Goal: Task Accomplishment & Management: Manage account settings

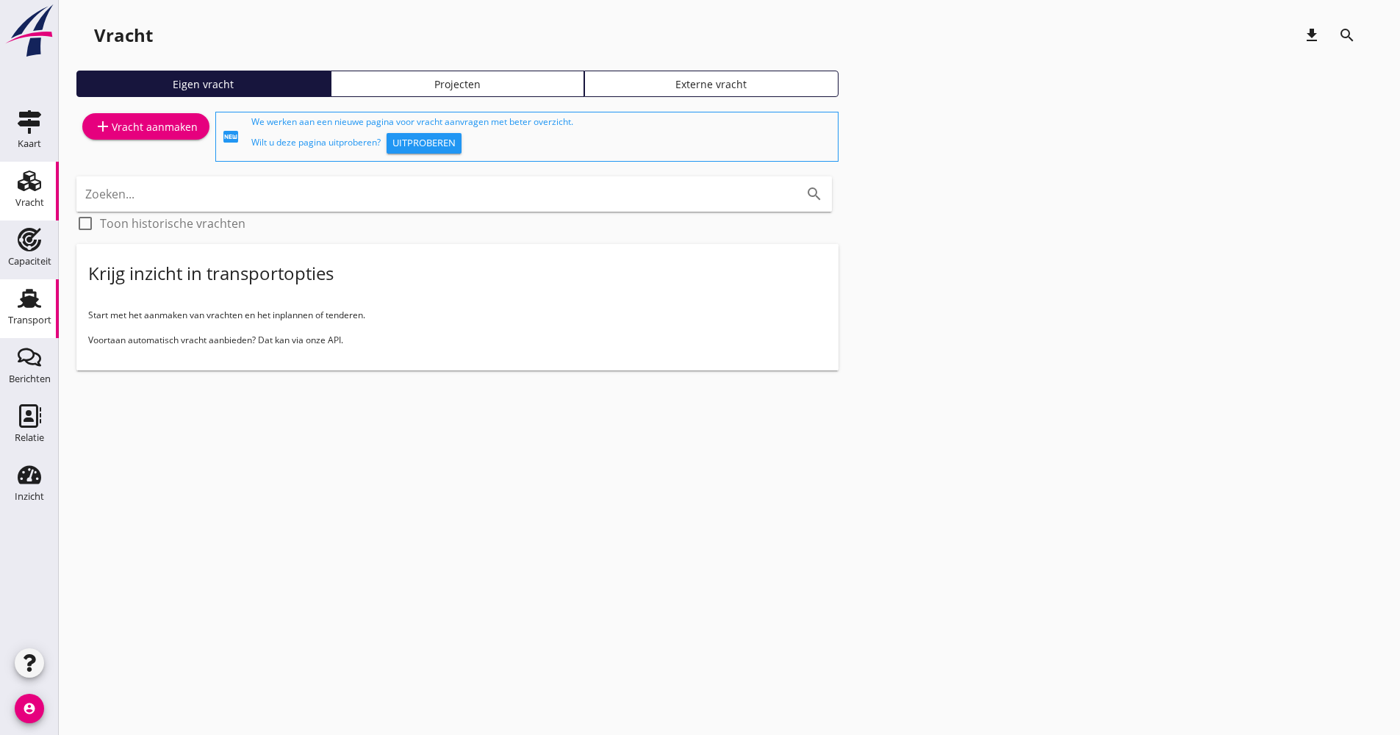
click at [29, 326] on div "Transport" at bounding box center [29, 320] width 43 height 21
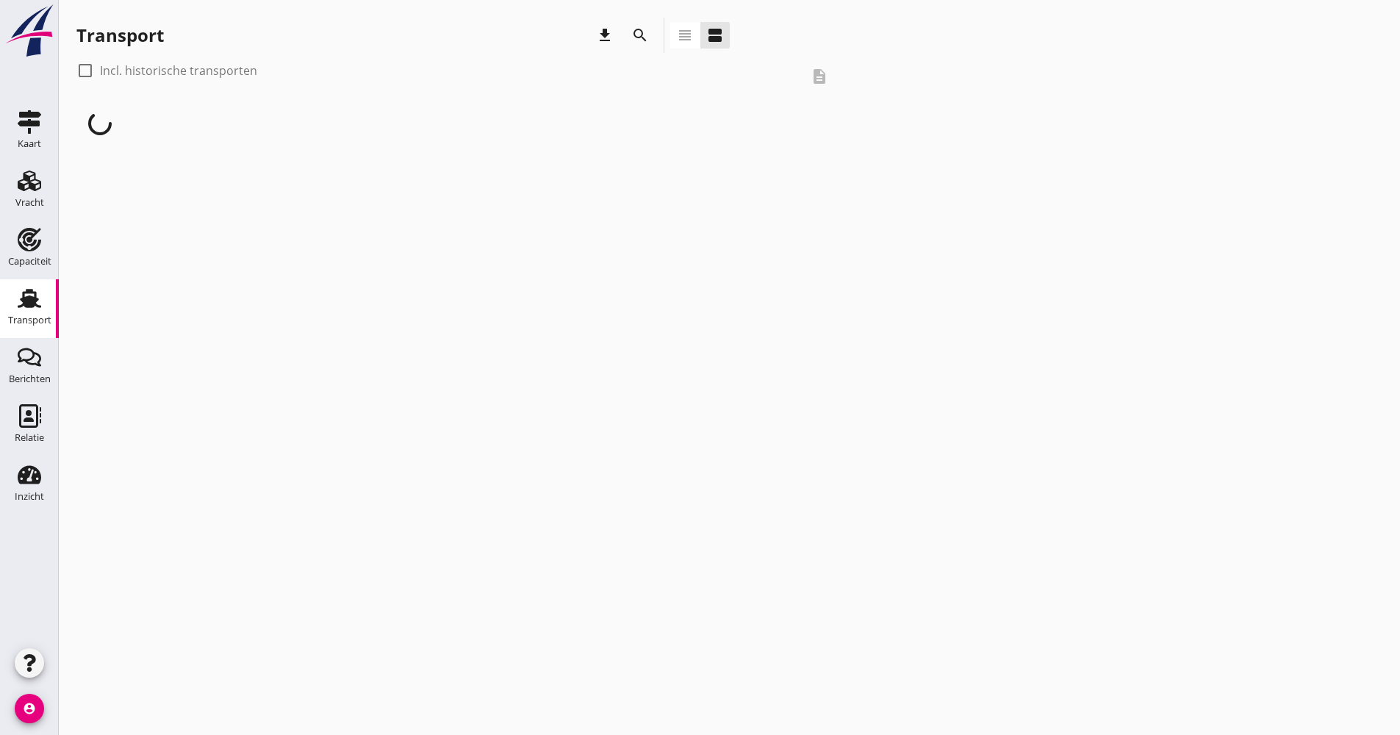
click at [646, 47] on div "search" at bounding box center [639, 35] width 35 height 35
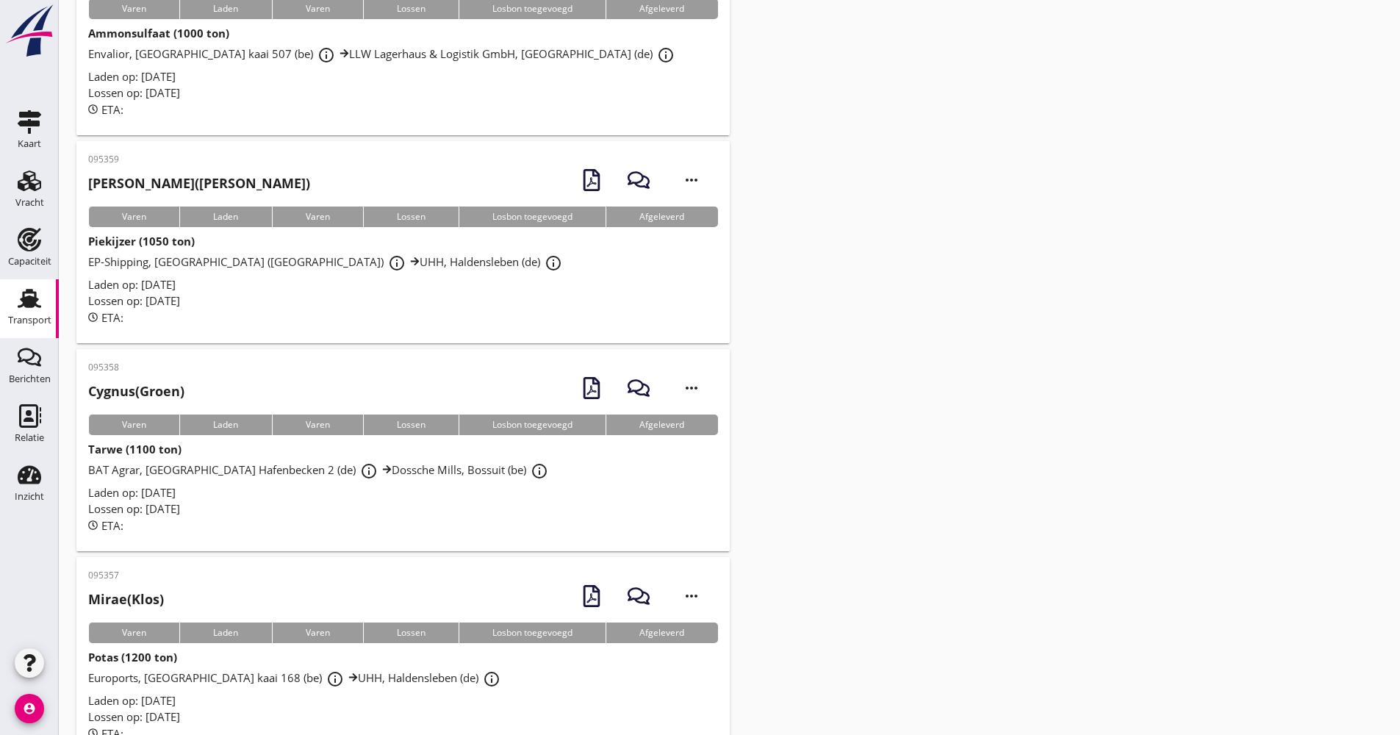
scroll to position [2096, 0]
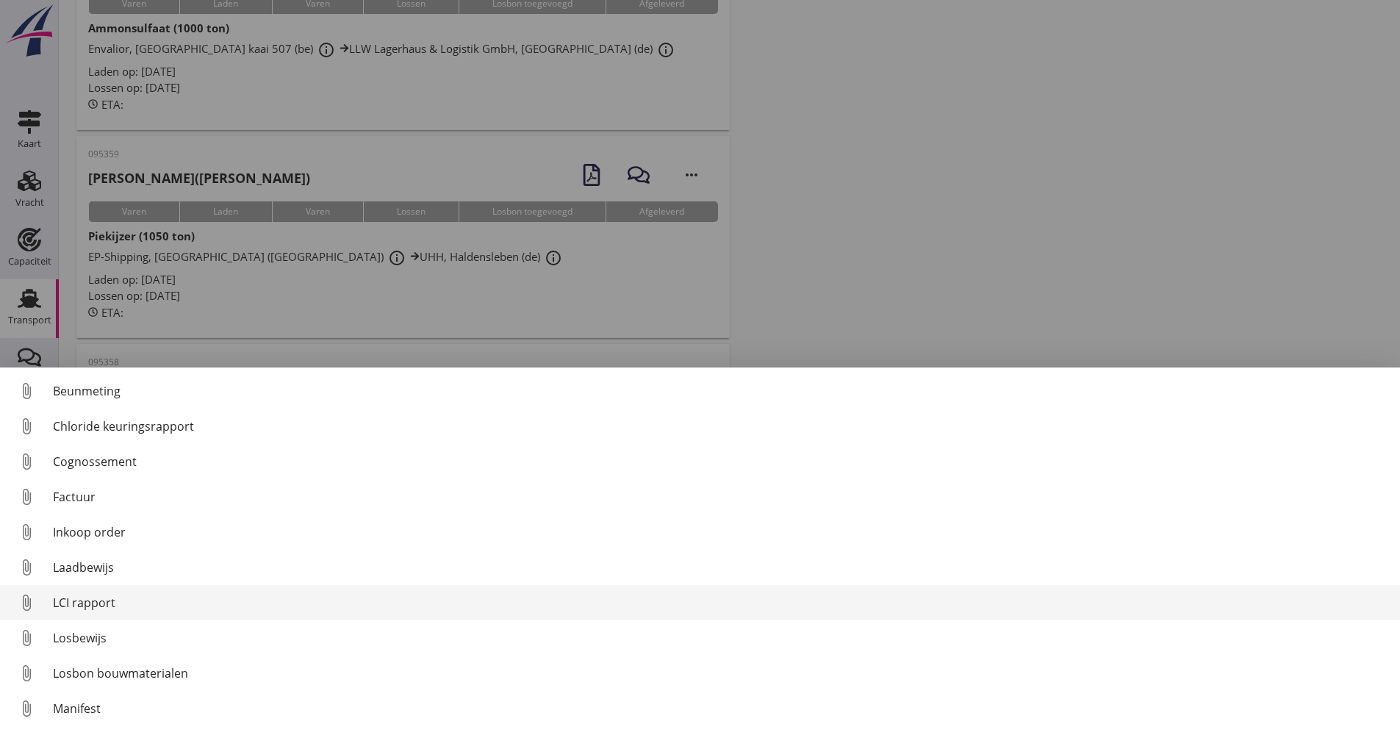
click at [101, 594] on div "LCI rapport" at bounding box center [720, 603] width 1335 height 18
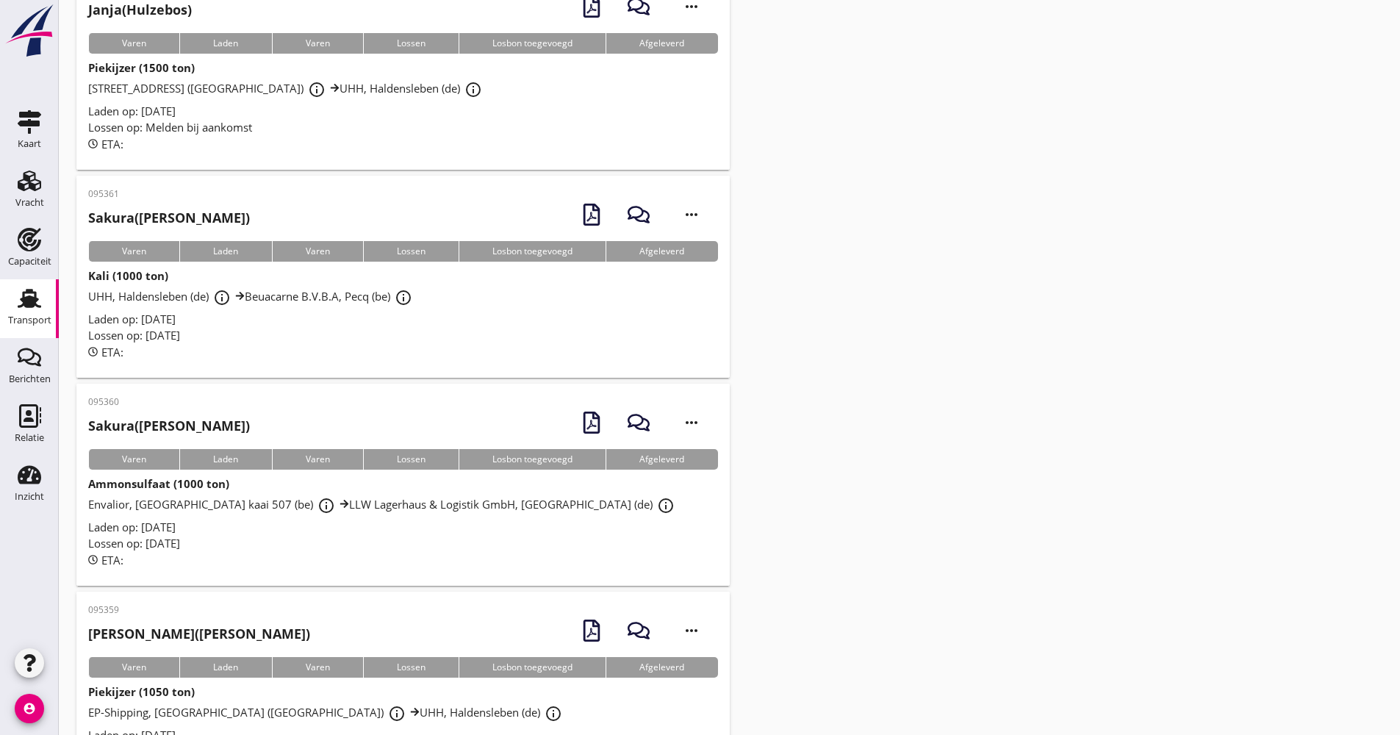
scroll to position [1508, 0]
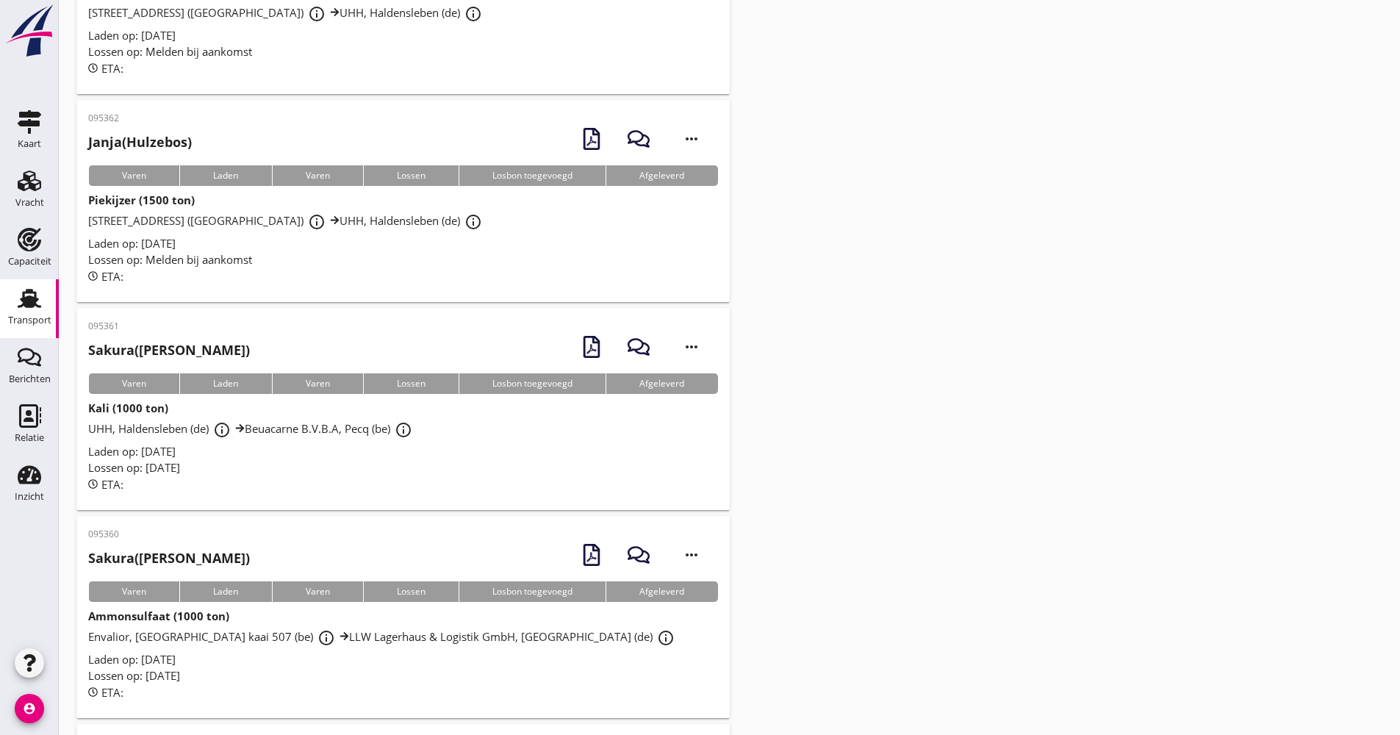
click at [55, 309] on link "Transport Transport" at bounding box center [29, 308] width 59 height 59
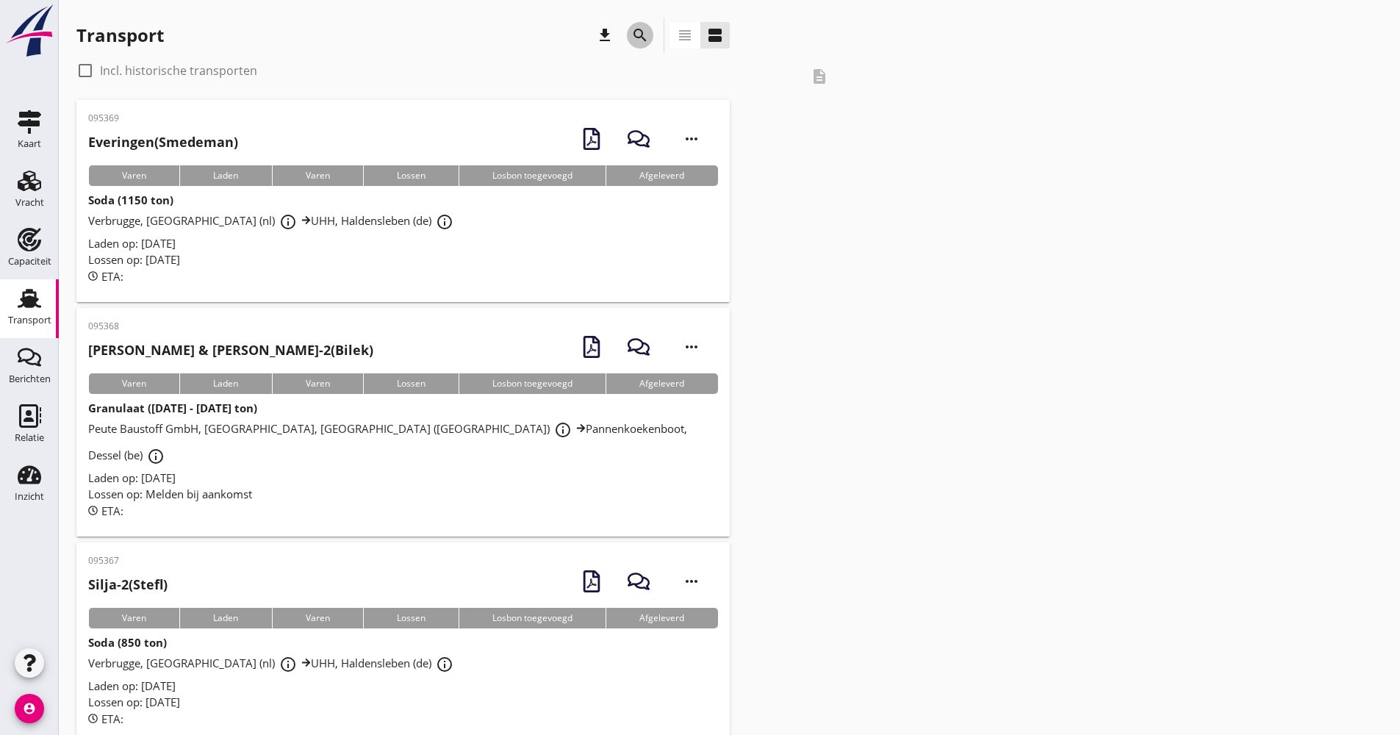
click at [648, 43] on button "search" at bounding box center [640, 35] width 26 height 26
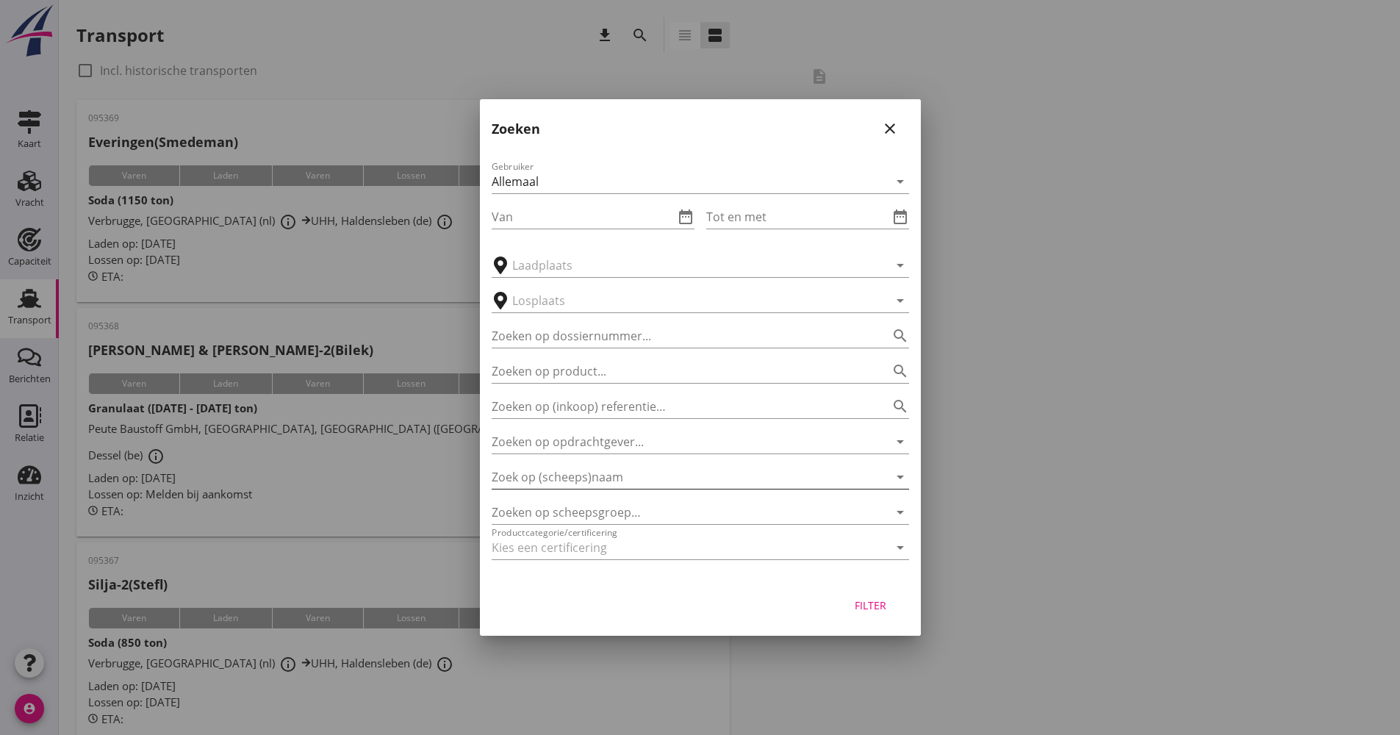
click at [578, 467] on input "Zoek op (scheeps)naam" at bounding box center [680, 477] width 376 height 24
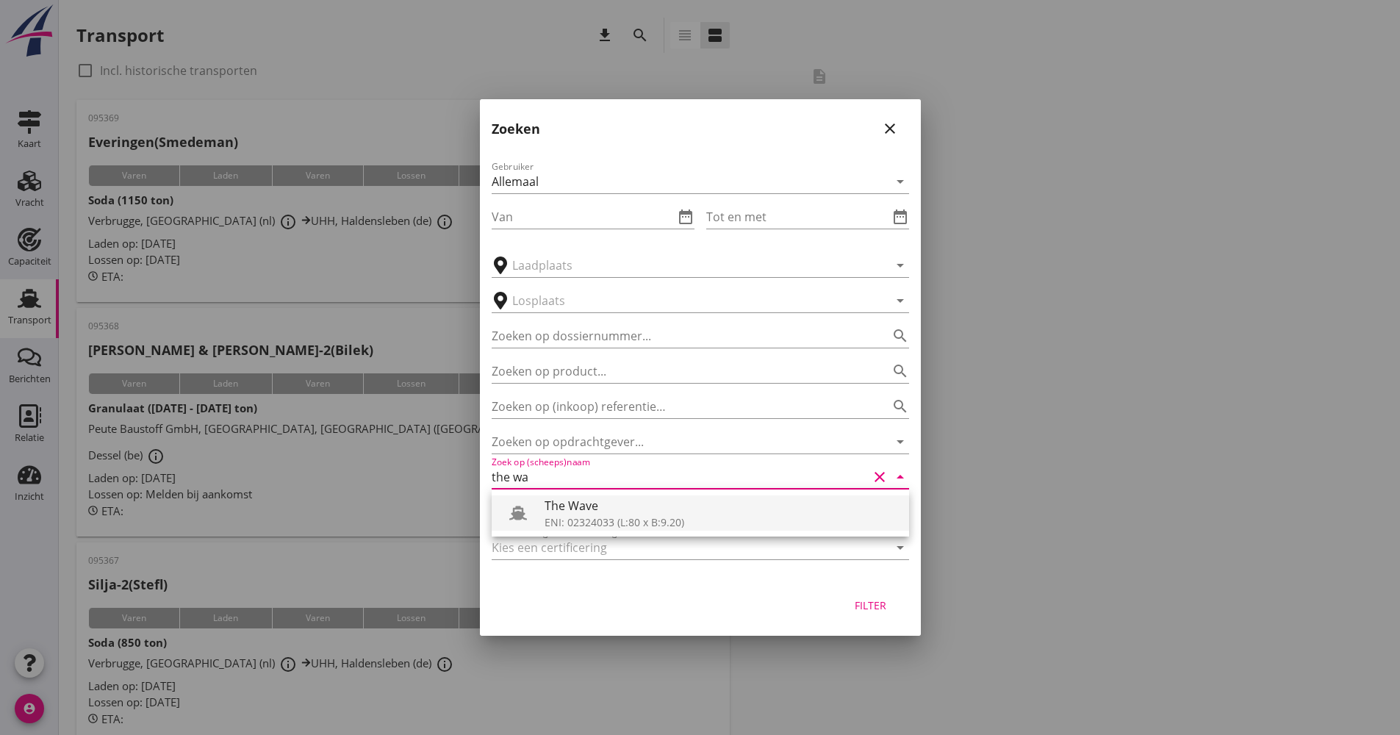
click at [582, 509] on div "The Wave" at bounding box center [720, 506] width 353 height 18
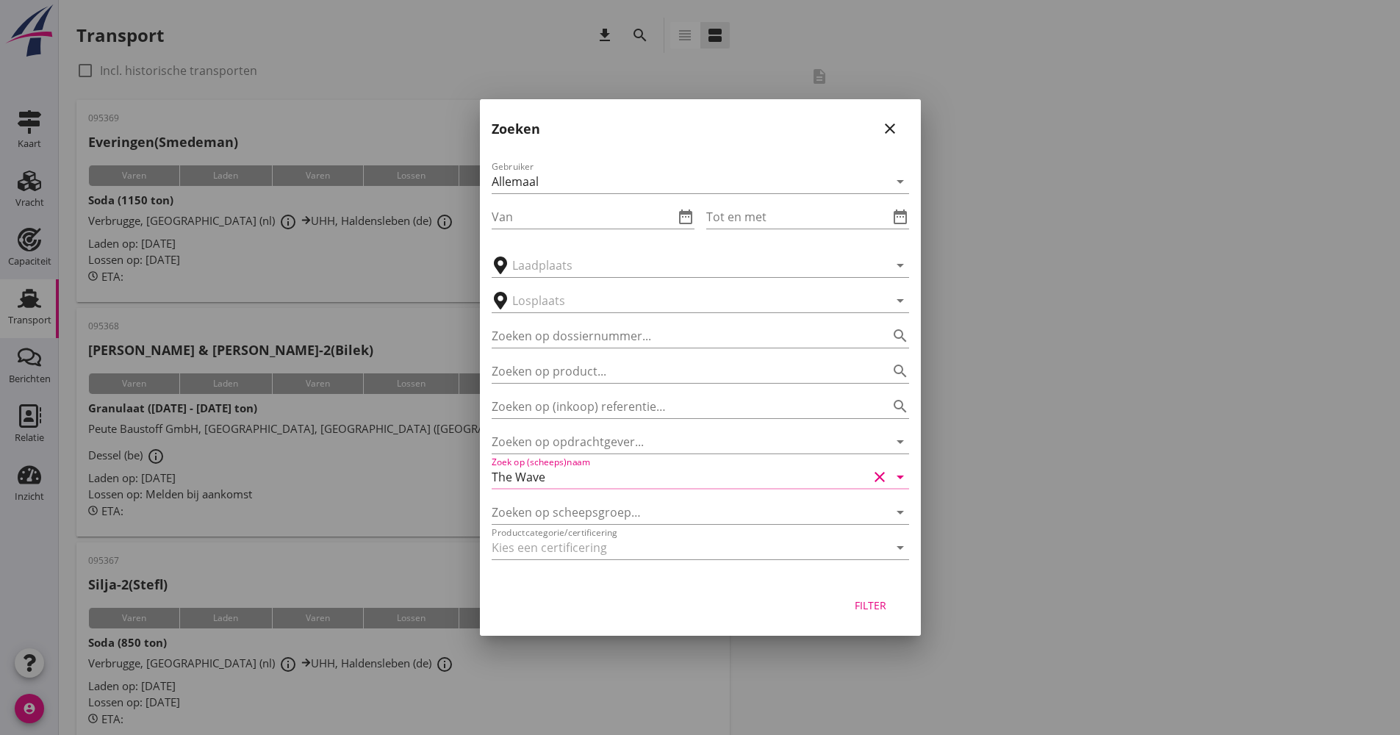
click at [888, 609] on div "Filter" at bounding box center [870, 604] width 41 height 15
type input "The Wave"
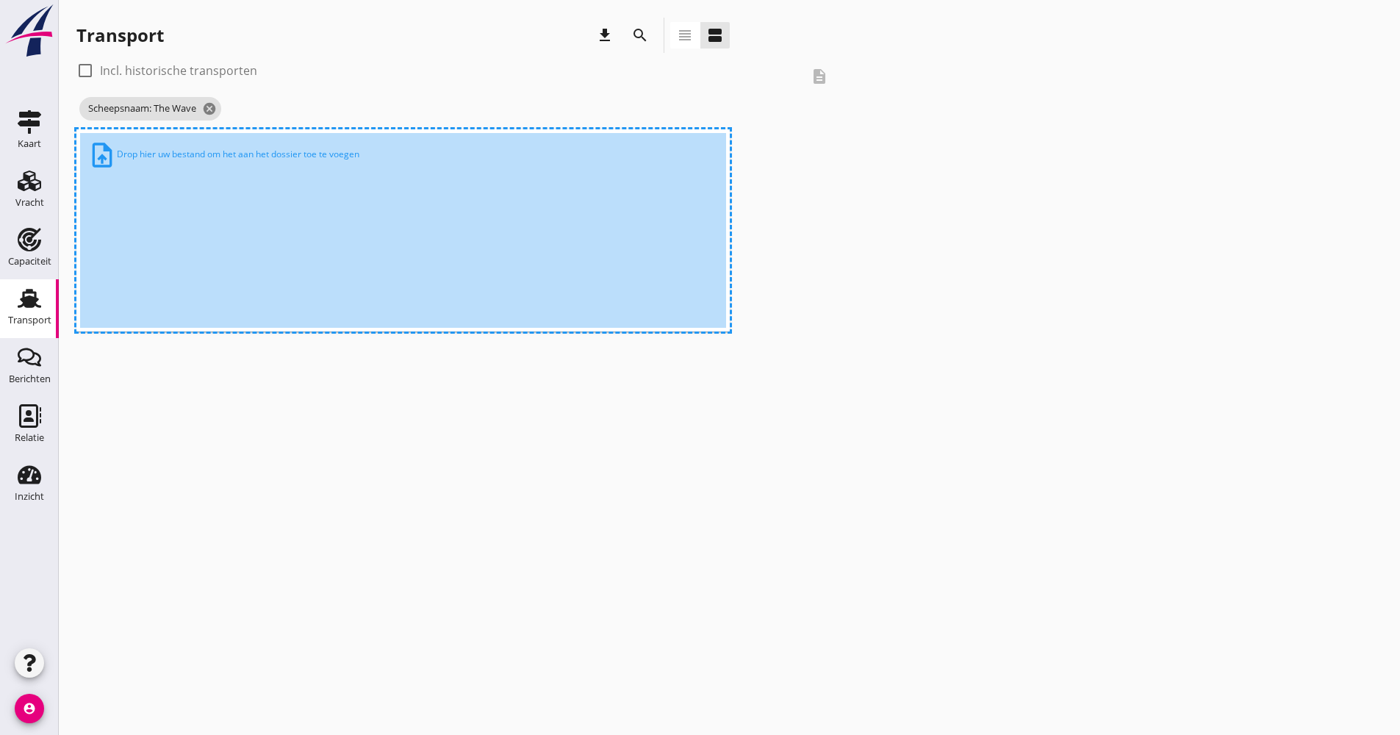
click at [384, 288] on div "upload_file Drop hier uw bestand om het aan het dossier toe te voegen" at bounding box center [403, 230] width 646 height 195
click at [320, 334] on div "085335 The Wave (van Velzen) more_horiz Varen Laden Varen Lossen Losbon toegevo…" at bounding box center [402, 233] width 653 height 208
click at [302, 301] on div "upload_file Drop hier uw bestand om het aan het dossier toe te voegen" at bounding box center [403, 230] width 646 height 195
click at [295, 282] on div "upload_file Drop hier uw bestand om het aan het dossier toe te voegen" at bounding box center [403, 230] width 646 height 195
click at [168, 101] on span "Scheepsnaam: The Wave cancel" at bounding box center [150, 109] width 142 height 24
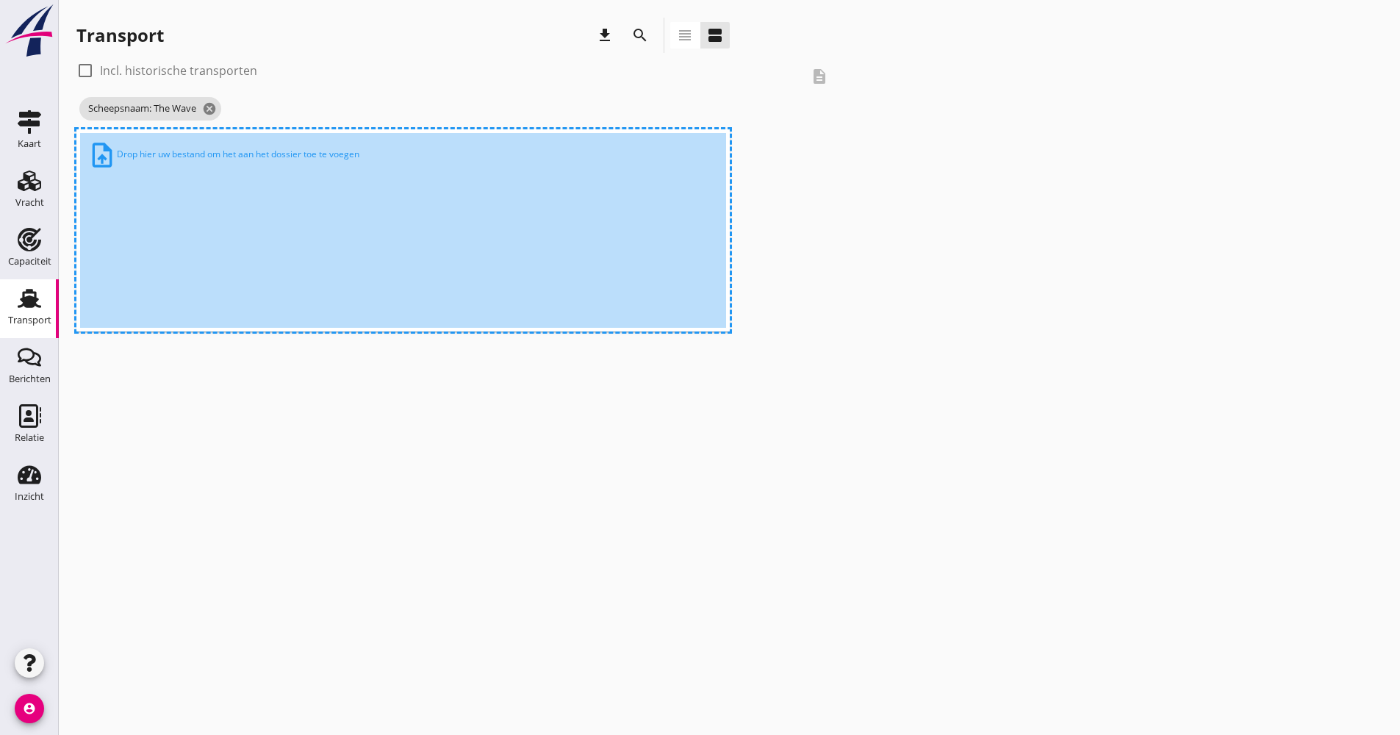
click at [168, 194] on div "upload_file Drop hier uw bestand om het aan het dossier toe te voegen" at bounding box center [403, 230] width 646 height 195
click at [173, 196] on div "upload_file Drop hier uw bestand om het aan het dossier toe te voegen" at bounding box center [403, 230] width 646 height 195
click at [173, 193] on div "upload_file Drop hier uw bestand om het aan het dossier toe te voegen" at bounding box center [403, 230] width 646 height 195
drag, startPoint x: 200, startPoint y: 204, endPoint x: 134, endPoint y: 214, distance: 66.8
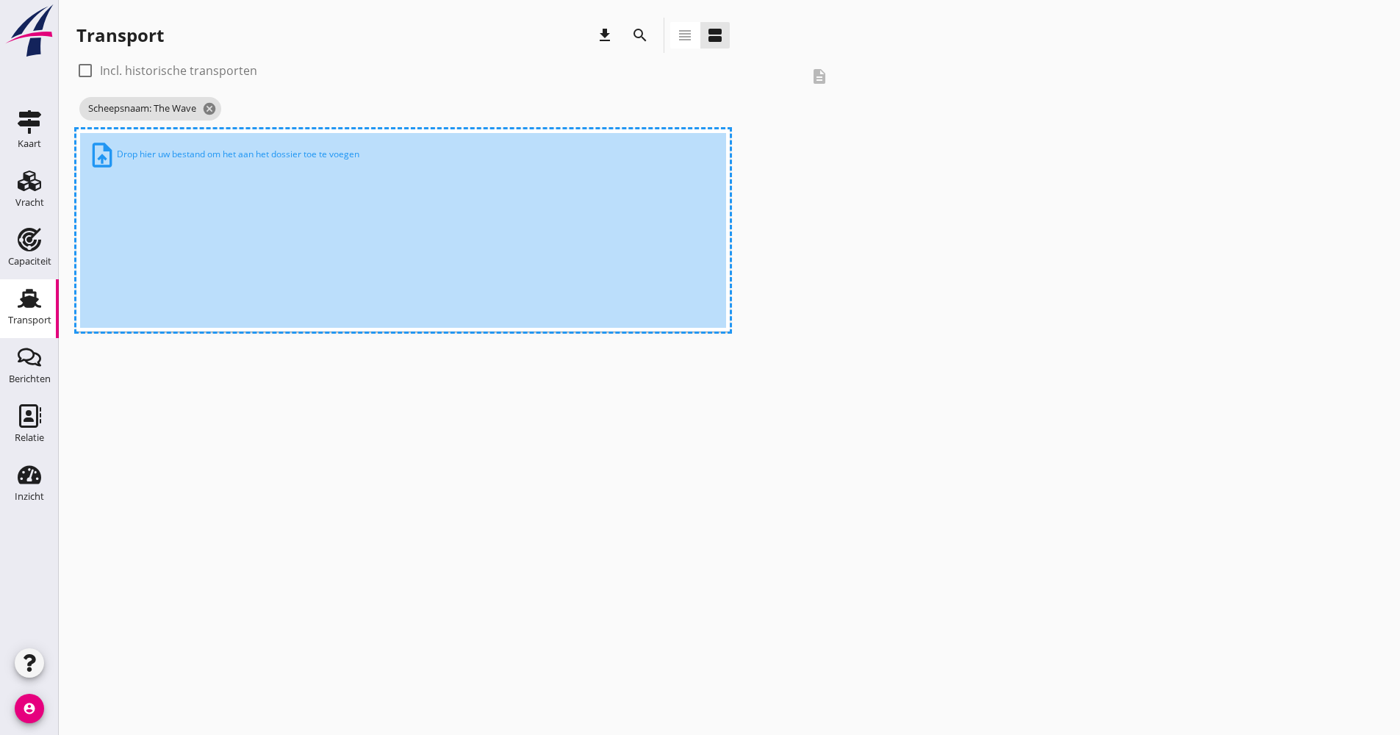
click at [199, 204] on div "upload_file Drop hier uw bestand om het aan het dossier toe te voegen" at bounding box center [403, 230] width 646 height 195
drag, startPoint x: 140, startPoint y: 201, endPoint x: 105, endPoint y: 166, distance: 48.8
click at [137, 197] on div "upload_file Drop hier uw bestand om het aan het dossier toe te voegen" at bounding box center [403, 230] width 646 height 195
click at [103, 159] on div "upload_file Drop hier uw bestand om het aan het dossier toe te voegen" at bounding box center [403, 230] width 646 height 195
drag, startPoint x: 103, startPoint y: 159, endPoint x: 81, endPoint y: 115, distance: 49.3
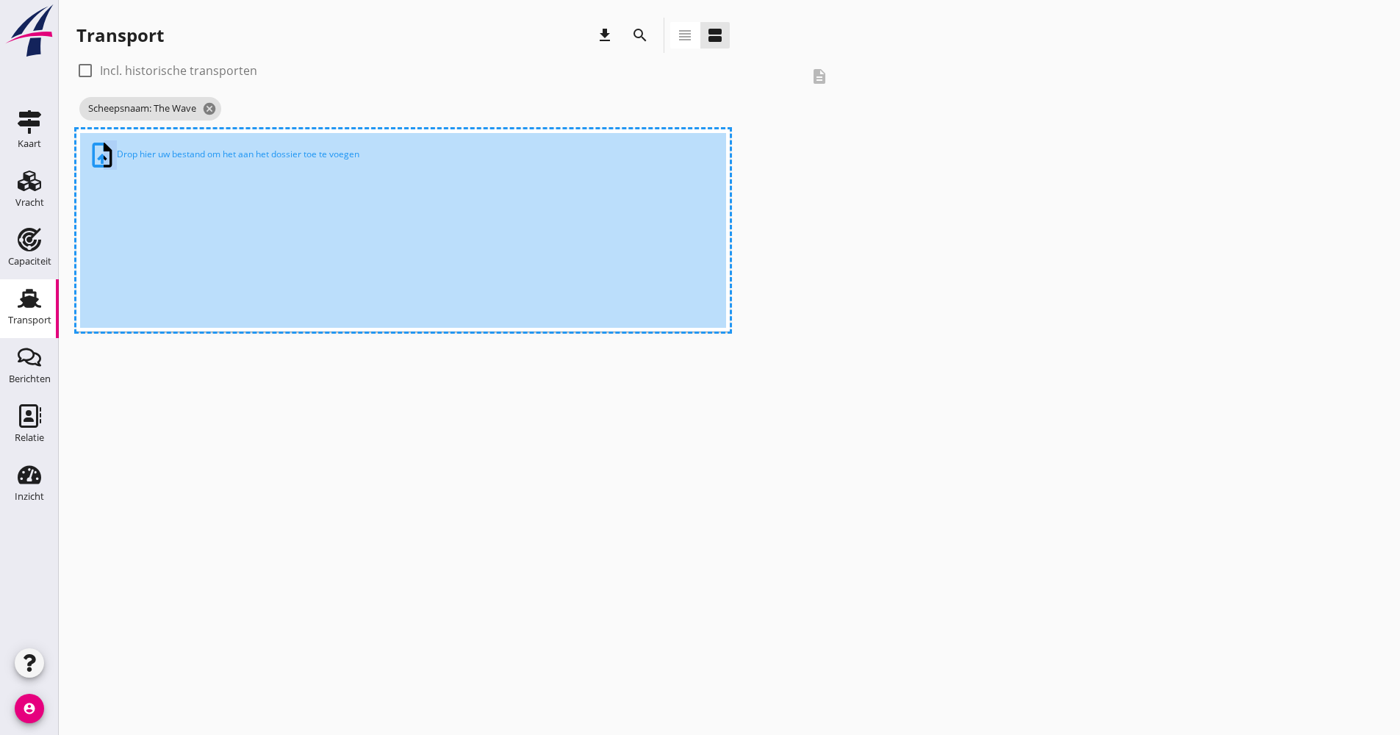
click at [81, 115] on div "check_box_outline_blank Incl. historische transporten description Scheepsnaam: …" at bounding box center [729, 198] width 1306 height 278
drag, startPoint x: 81, startPoint y: 115, endPoint x: 144, endPoint y: 190, distance: 97.5
click at [112, 153] on icon "upload_file" at bounding box center [101, 154] width 29 height 29
click at [154, 193] on div "upload_file Drop hier uw bestand om het aan het dossier toe te voegen" at bounding box center [403, 230] width 646 height 195
click at [19, 326] on div "Transport" at bounding box center [29, 320] width 43 height 21
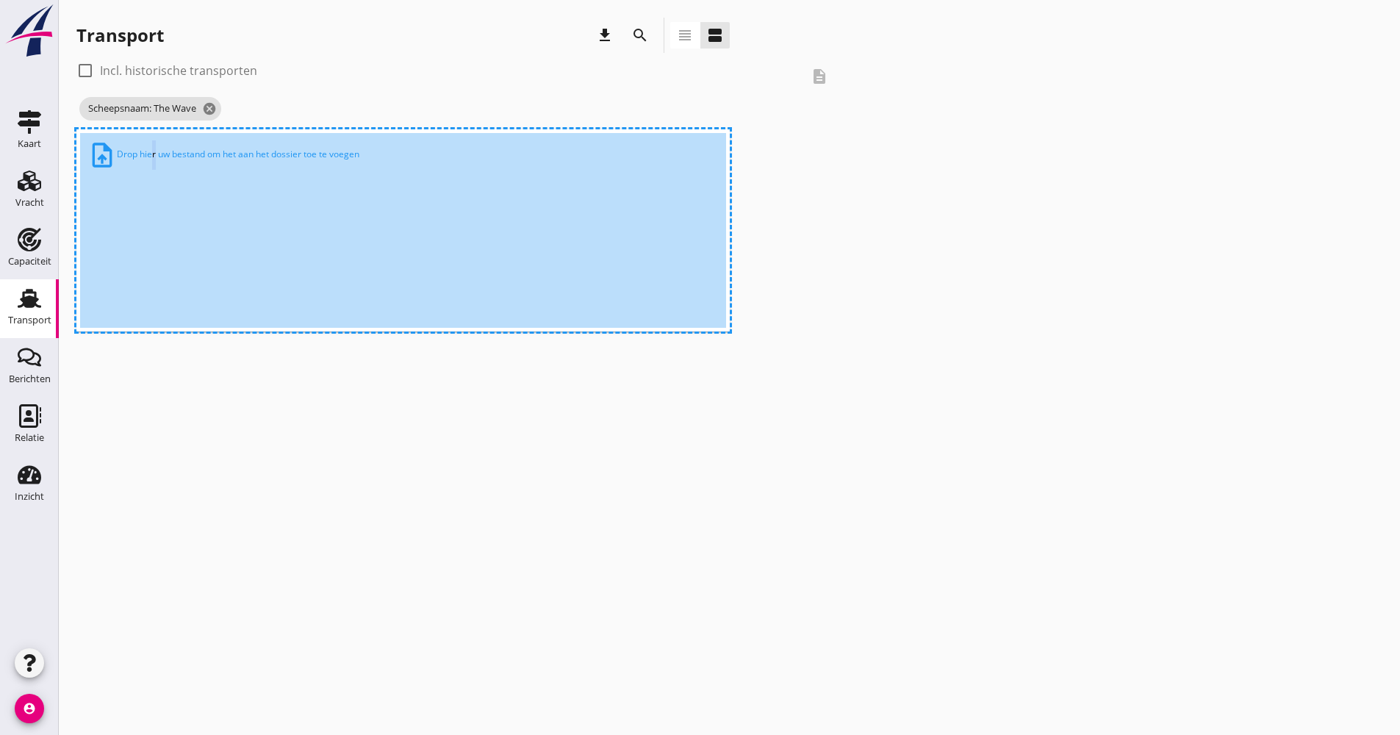
click at [19, 326] on div "Transport" at bounding box center [29, 320] width 43 height 21
click at [20, 324] on div "Transport" at bounding box center [29, 320] width 43 height 21
click at [21, 322] on div "Transport" at bounding box center [29, 320] width 43 height 10
click at [26, 315] on div "Transport" at bounding box center [29, 320] width 43 height 10
click at [28, 308] on icon "Transport" at bounding box center [30, 299] width 24 height 24
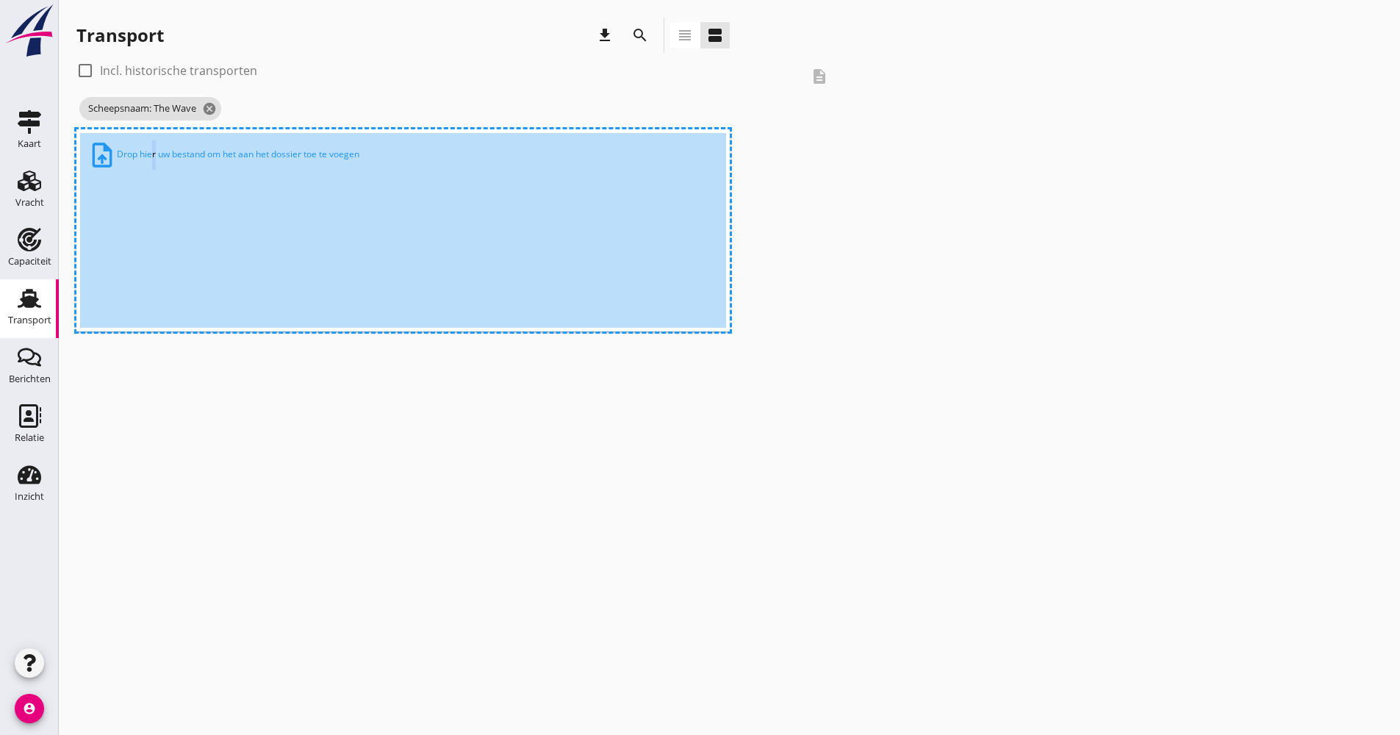
click at [29, 305] on use at bounding box center [30, 298] width 24 height 19
click at [29, 304] on use at bounding box center [30, 298] width 24 height 19
drag, startPoint x: 29, startPoint y: 304, endPoint x: 39, endPoint y: 304, distance: 10.3
click at [36, 304] on use at bounding box center [30, 298] width 24 height 19
drag, startPoint x: 422, startPoint y: 409, endPoint x: 423, endPoint y: 422, distance: 14.0
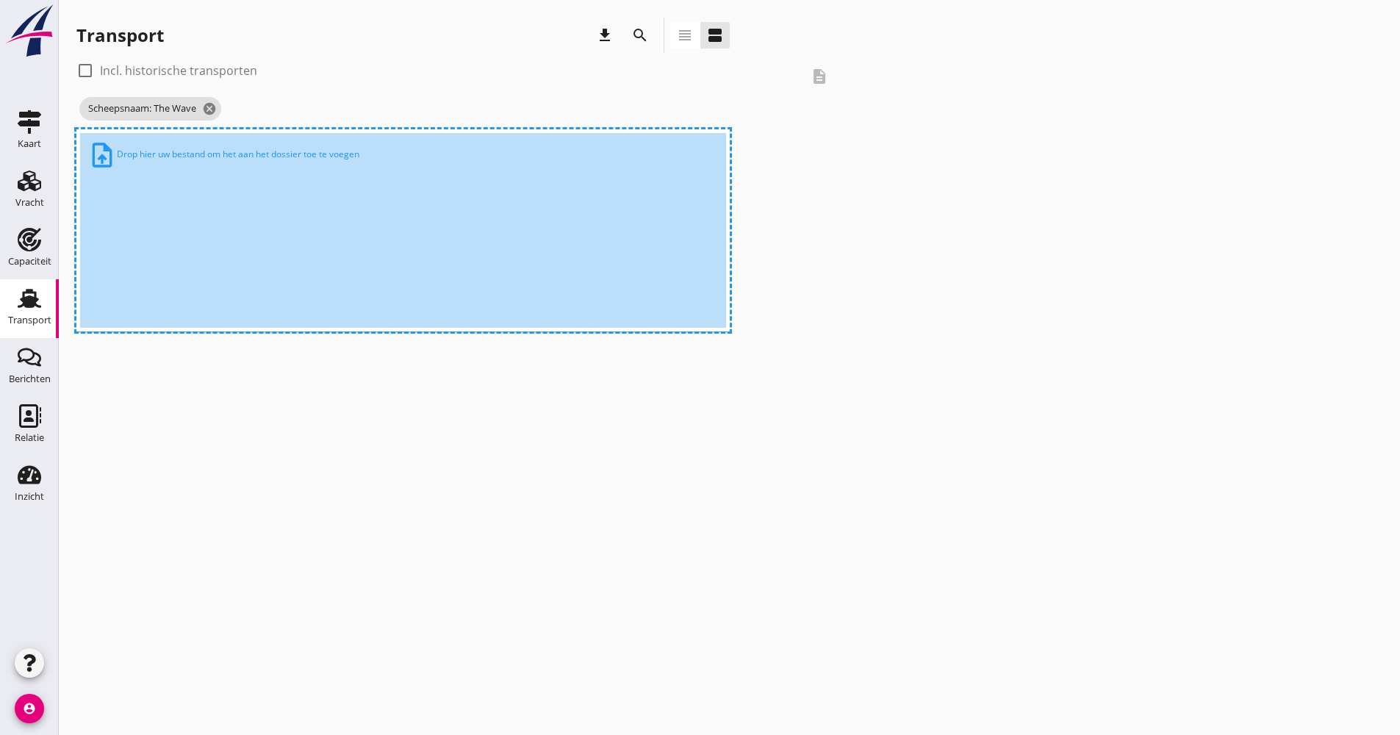
click at [422, 411] on div "cancel You are impersonating another user. Transport download search view_headl…" at bounding box center [729, 367] width 1341 height 735
drag, startPoint x: 421, startPoint y: 462, endPoint x: 300, endPoint y: 490, distance: 124.4
click at [421, 463] on div "cancel You are impersonating another user. Transport download search view_headl…" at bounding box center [729, 367] width 1341 height 735
drag, startPoint x: 300, startPoint y: 490, endPoint x: 78, endPoint y: 343, distance: 266.2
click at [236, 477] on div "cancel You are impersonating another user. Transport download search view_headl…" at bounding box center [729, 367] width 1341 height 735
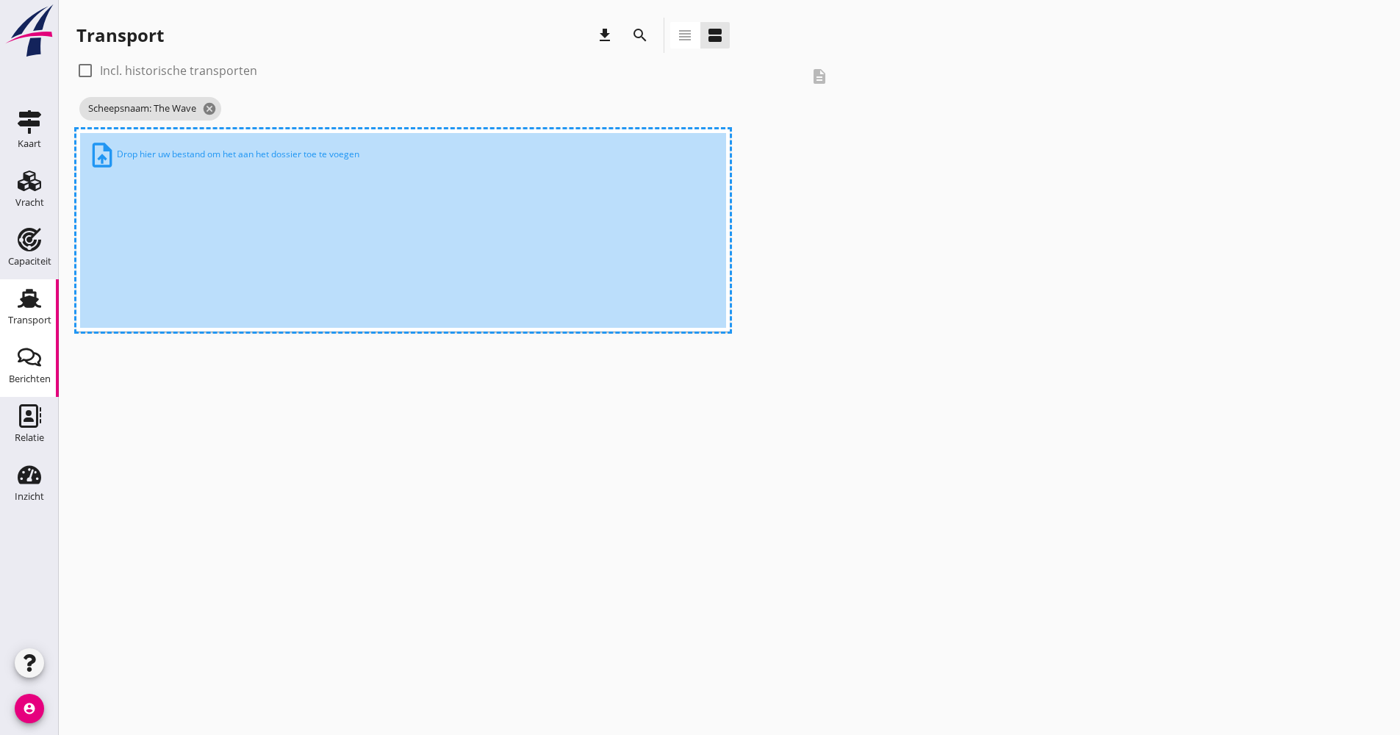
click at [22, 353] on icon "Berichten" at bounding box center [30, 357] width 24 height 24
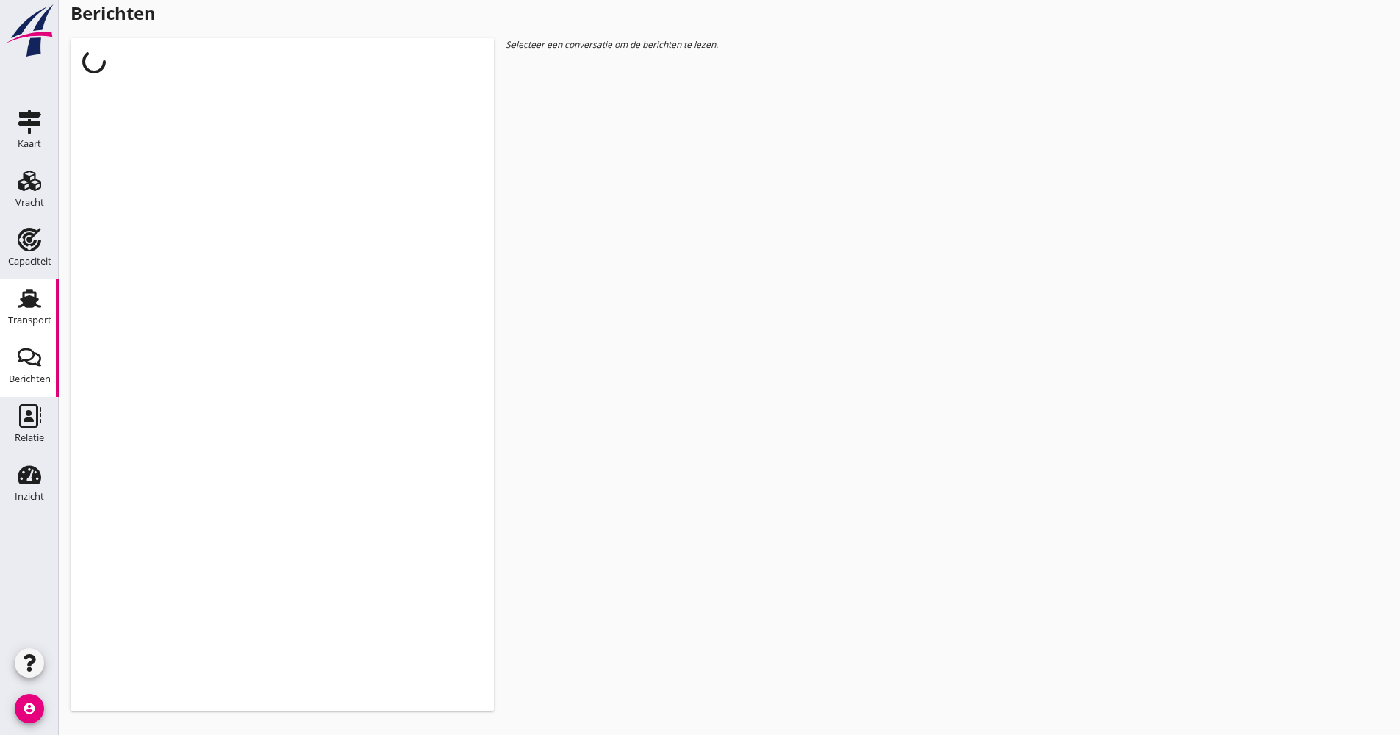
click at [38, 315] on div "Transport" at bounding box center [29, 320] width 43 height 10
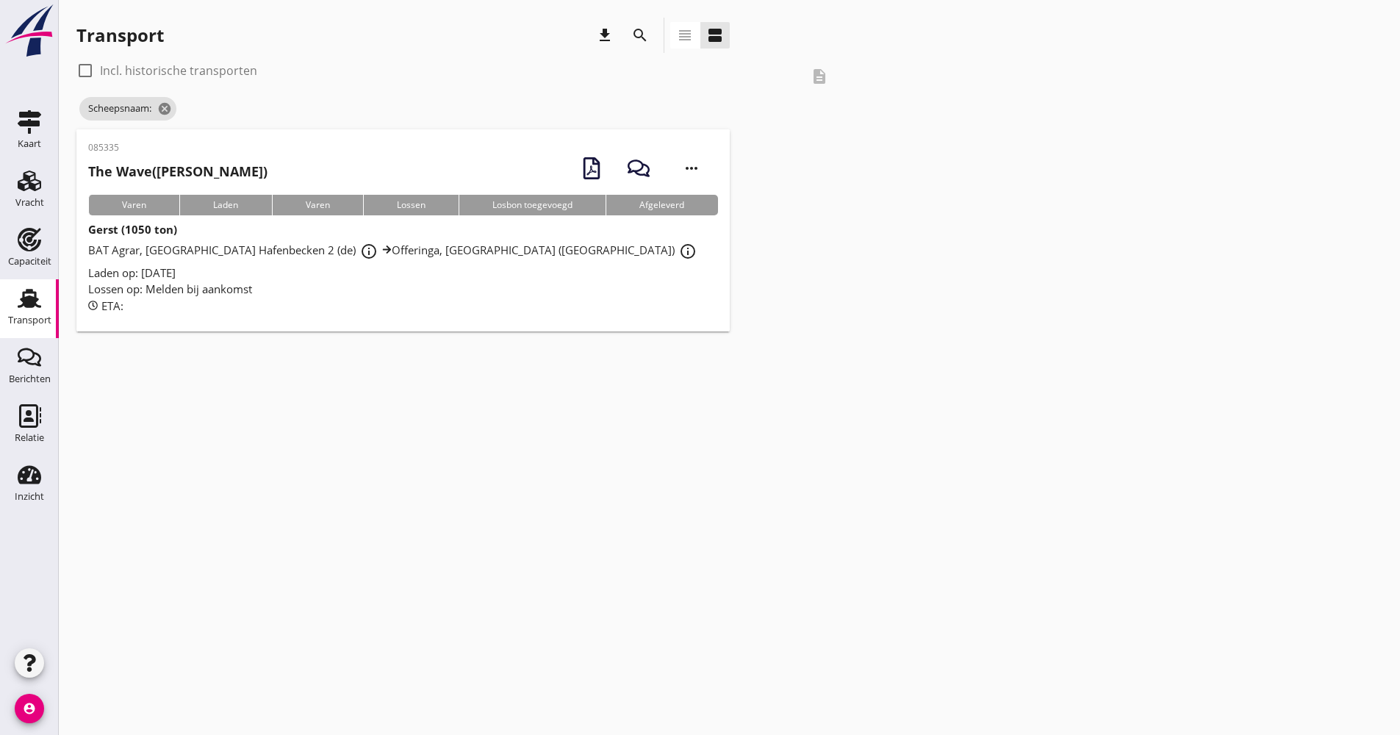
click at [445, 289] on div "Lossen op: Melden bij aankomst" at bounding box center [403, 289] width 630 height 17
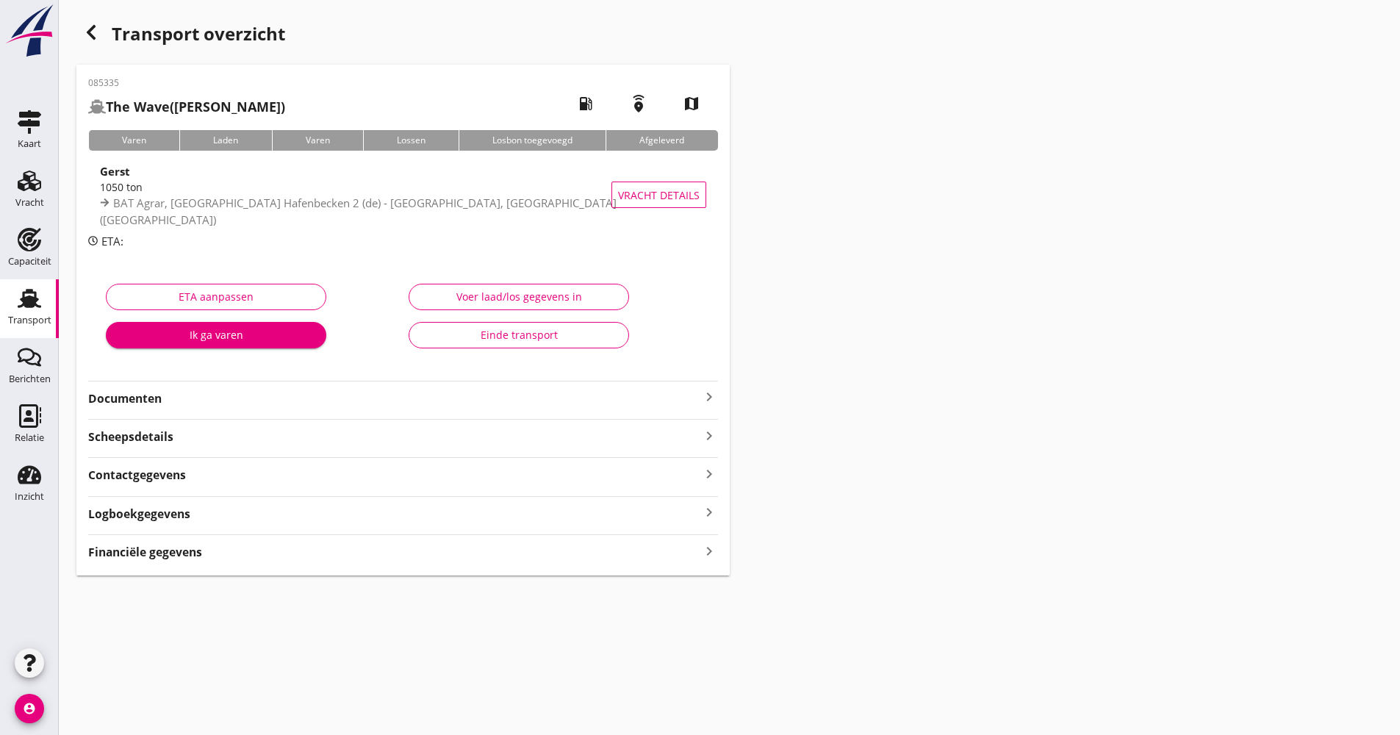
click at [170, 522] on div "085335 The Wave (van Velzen) local_gas_station emergency_share map Varen Laden …" at bounding box center [402, 320] width 653 height 511
drag, startPoint x: 403, startPoint y: 510, endPoint x: 429, endPoint y: 510, distance: 26.5
click at [404, 510] on div "Logboekgegevens keyboard_arrow_right" at bounding box center [403, 513] width 630 height 20
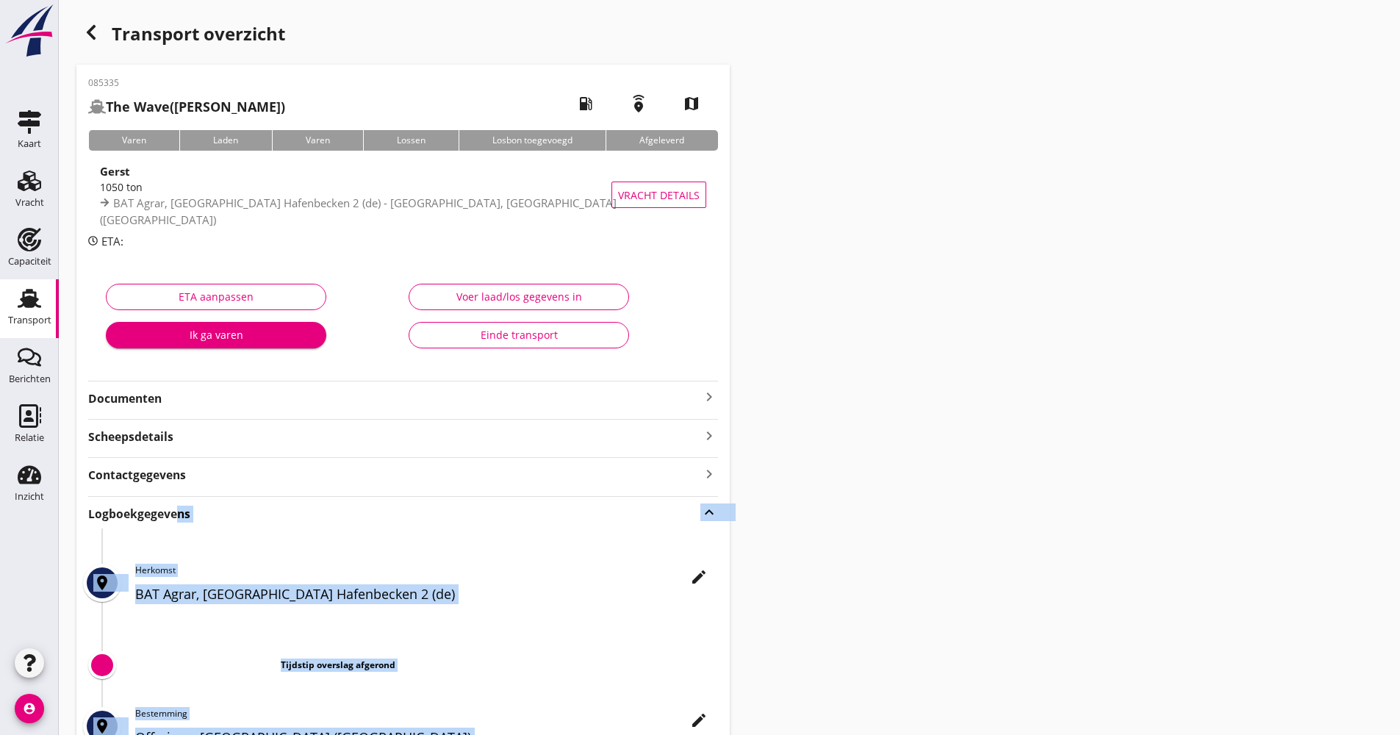
click at [694, 569] on icon "edit" at bounding box center [699, 577] width 18 height 18
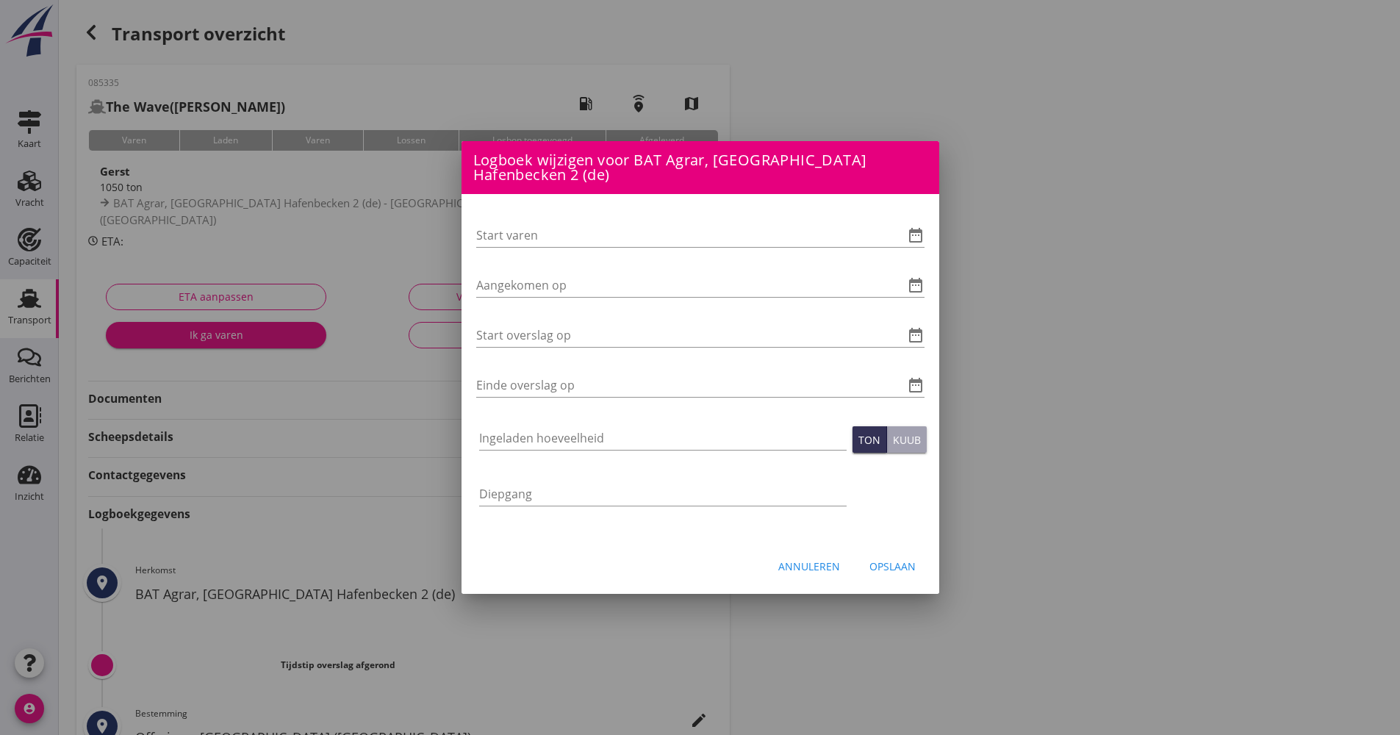
click at [921, 220] on div "Start varen date_range" at bounding box center [700, 238] width 448 height 47
click at [917, 229] on icon "date_range" at bounding box center [916, 235] width 18 height 18
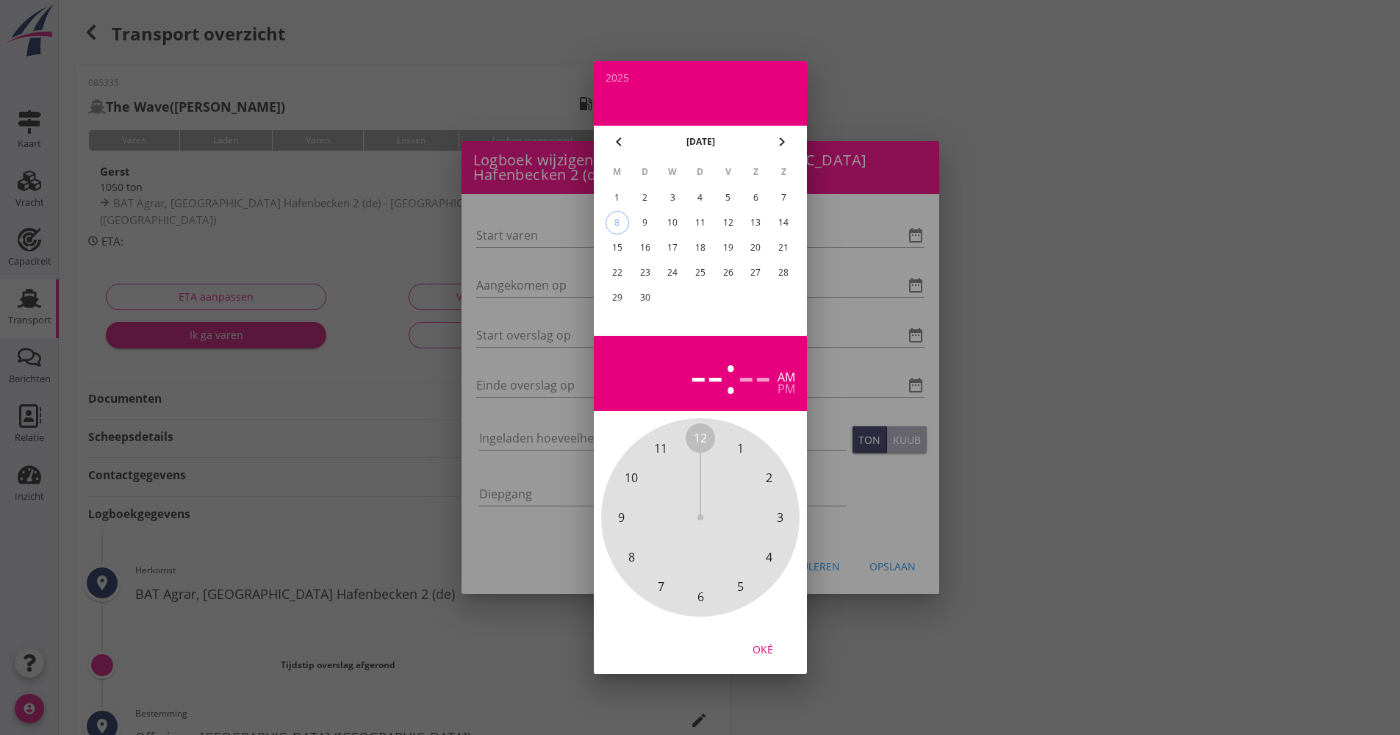
click at [703, 201] on div "4" at bounding box center [700, 198] width 24 height 24
drag, startPoint x: 725, startPoint y: 468, endPoint x: 703, endPoint y: 572, distance: 105.9
click at [703, 572] on div "12 1 2 3 4 5 6 7 8 9 10 11" at bounding box center [700, 517] width 159 height 159
click at [702, 440] on span "00" at bounding box center [700, 438] width 13 height 18
click at [757, 639] on button "Oké" at bounding box center [762, 649] width 65 height 26
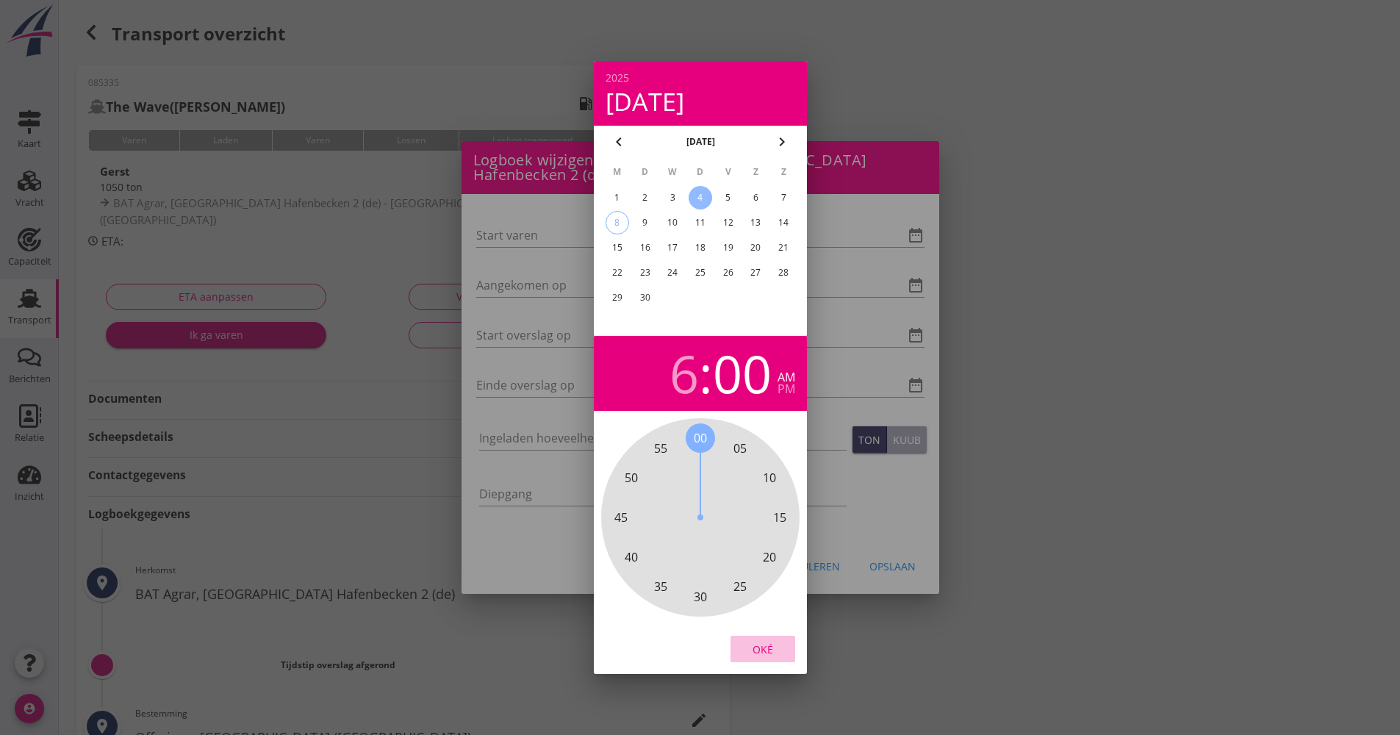
type input "[DATE] 06:00"
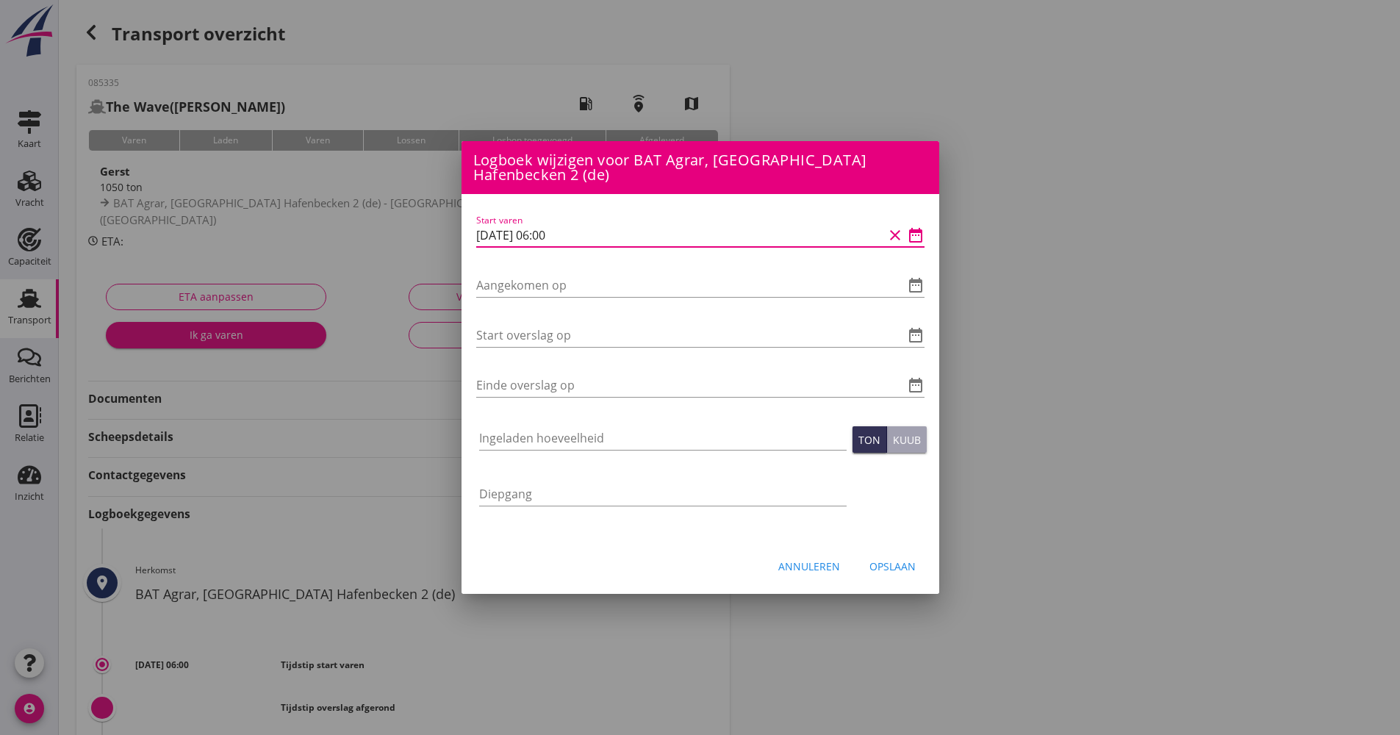
drag, startPoint x: 566, startPoint y: 225, endPoint x: 446, endPoint y: 226, distance: 119.8
click at [446, 226] on div "Logboek wijzigen voor Offeringa, [GEOGRAPHIC_DATA] (nl) Start varen date_range …" at bounding box center [700, 490] width 1400 height 981
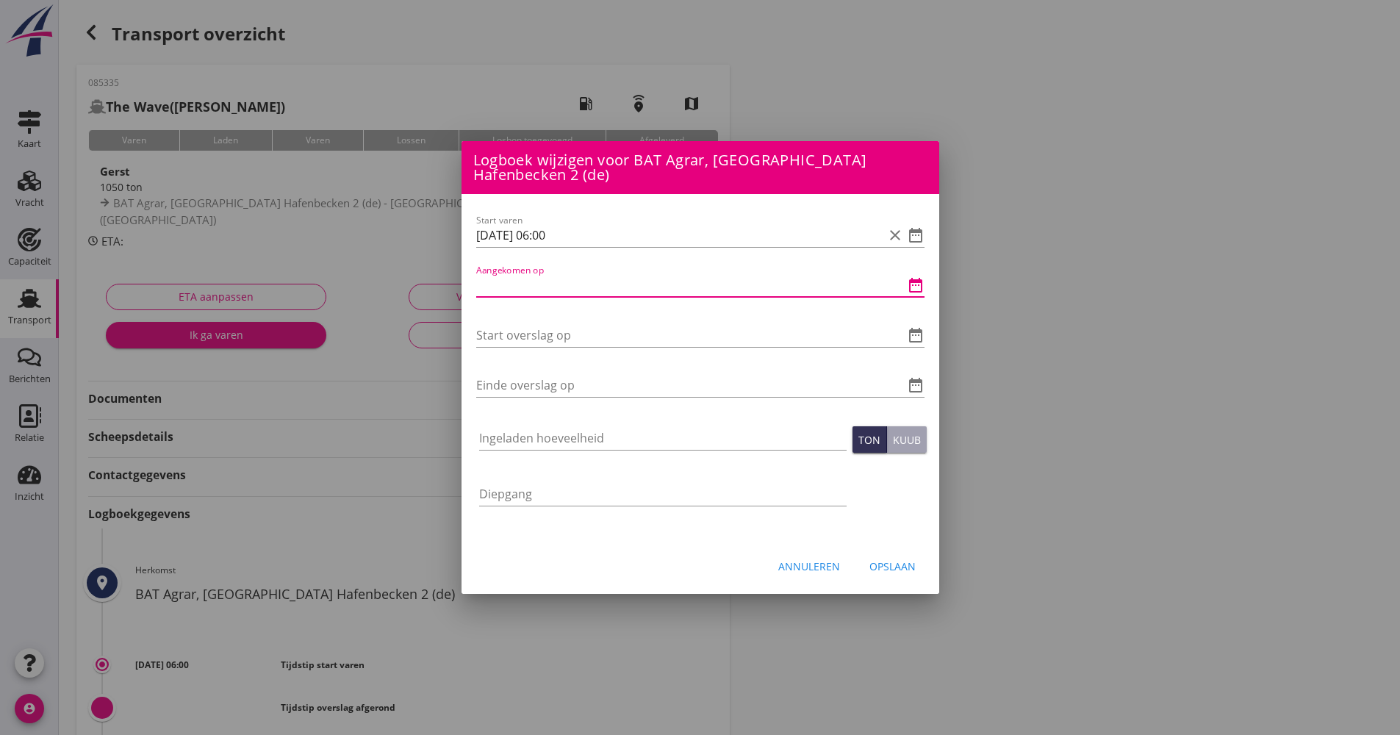
paste input "[DATE] 06:00"
type input "[DATE] 06:00"
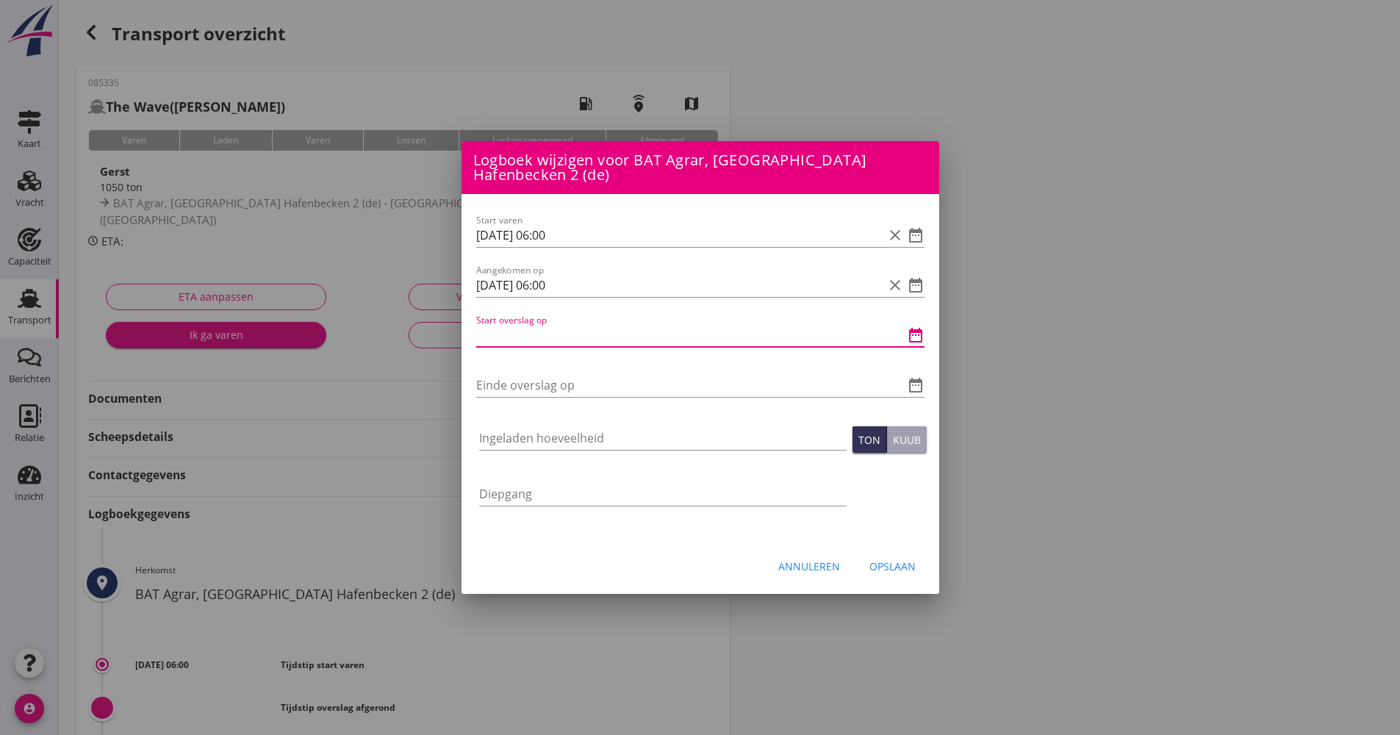
paste input "[DATE] 06:00"
type input "[DATE] 06:00"
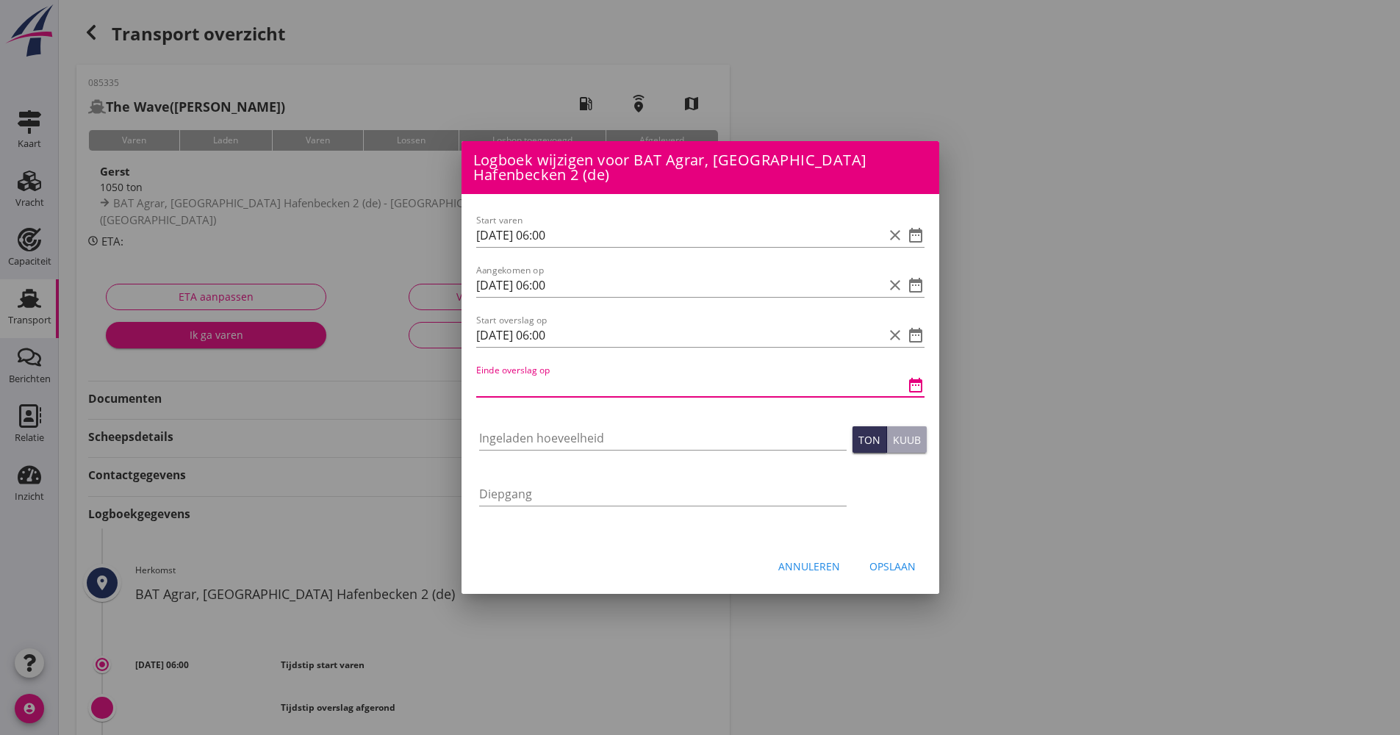
paste input "[DATE] 06:00"
drag, startPoint x: 551, startPoint y: 383, endPoint x: 538, endPoint y: 378, distance: 14.2
click at [538, 378] on input "[DATE] 06:00" at bounding box center [679, 385] width 407 height 24
type input "[DATE] 12:00"
click at [534, 420] on div "Ingeladen hoeveelheid" at bounding box center [662, 440] width 367 height 47
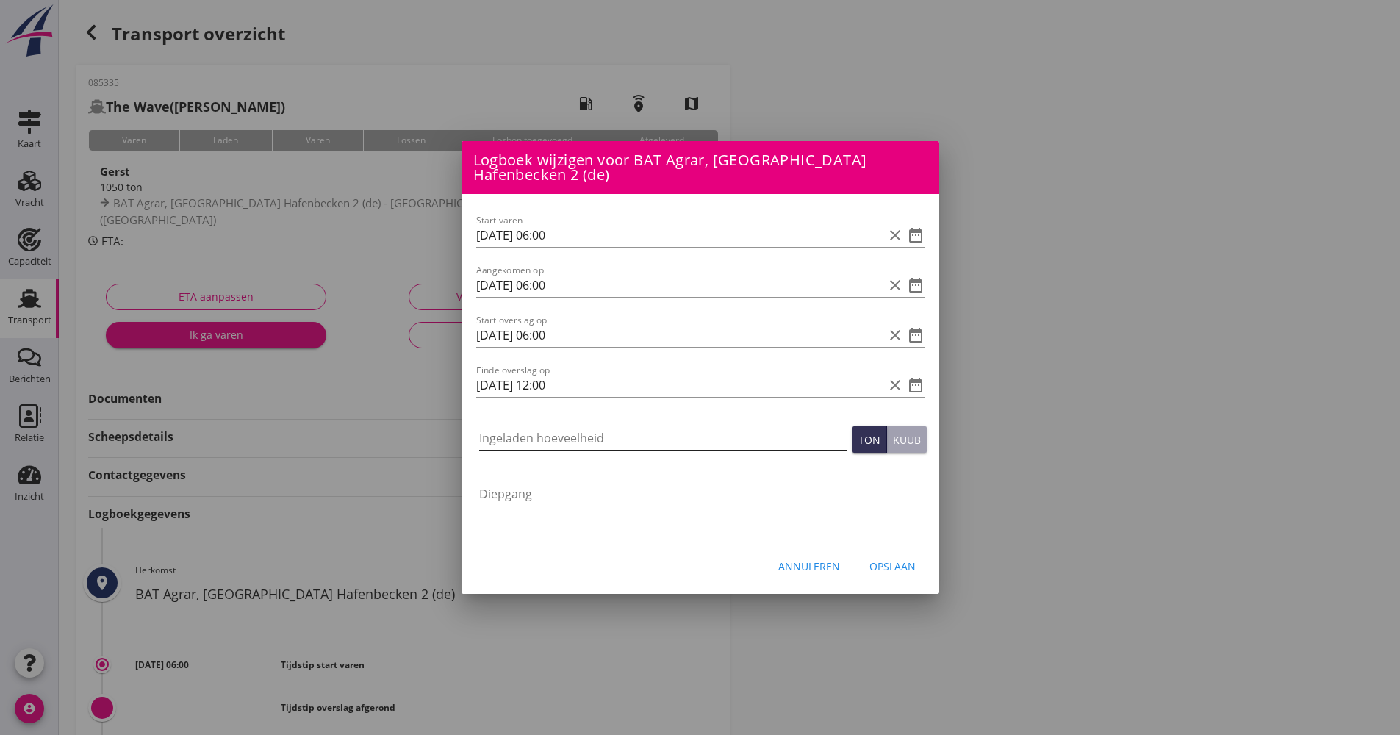
click at [538, 436] on input "Ingeladen hoeveelheid" at bounding box center [662, 438] width 367 height 24
type input "1048.167"
click at [899, 576] on button "Opslaan" at bounding box center [892, 566] width 70 height 26
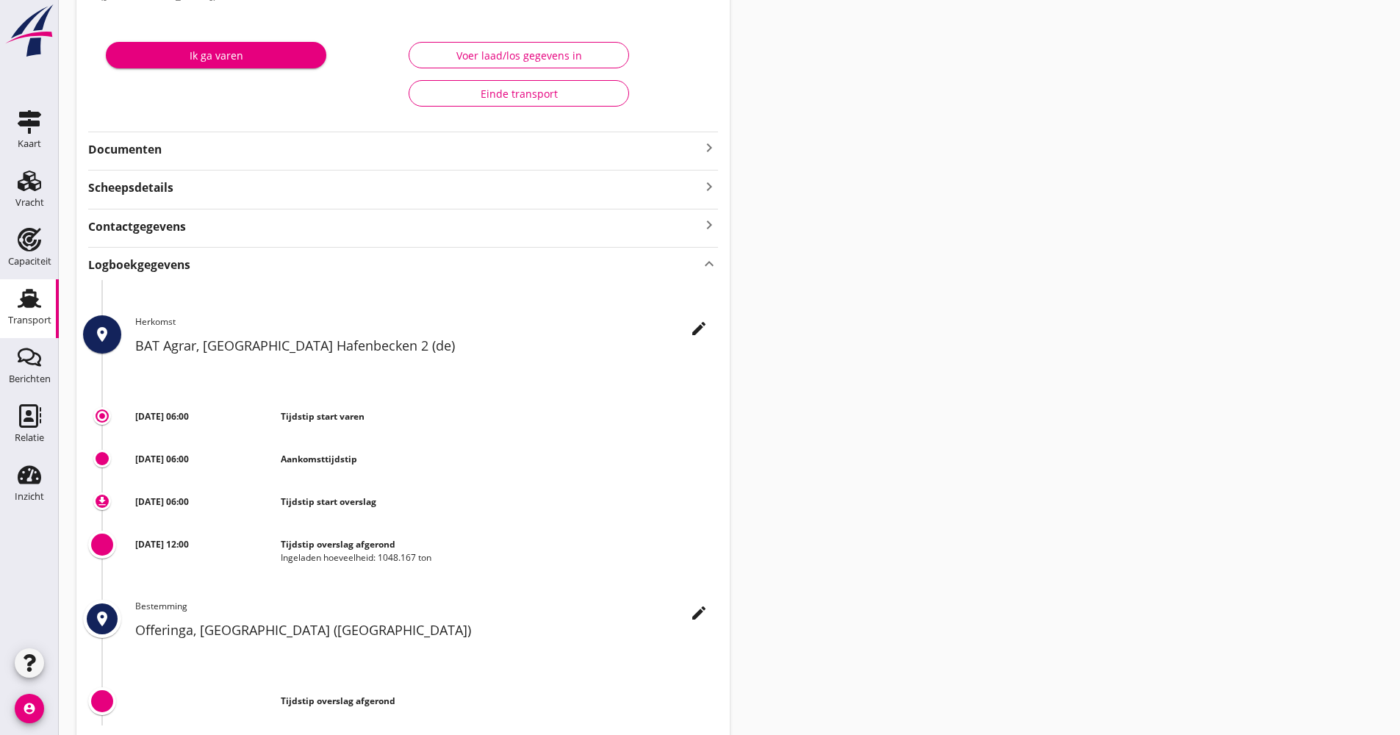
scroll to position [101, 0]
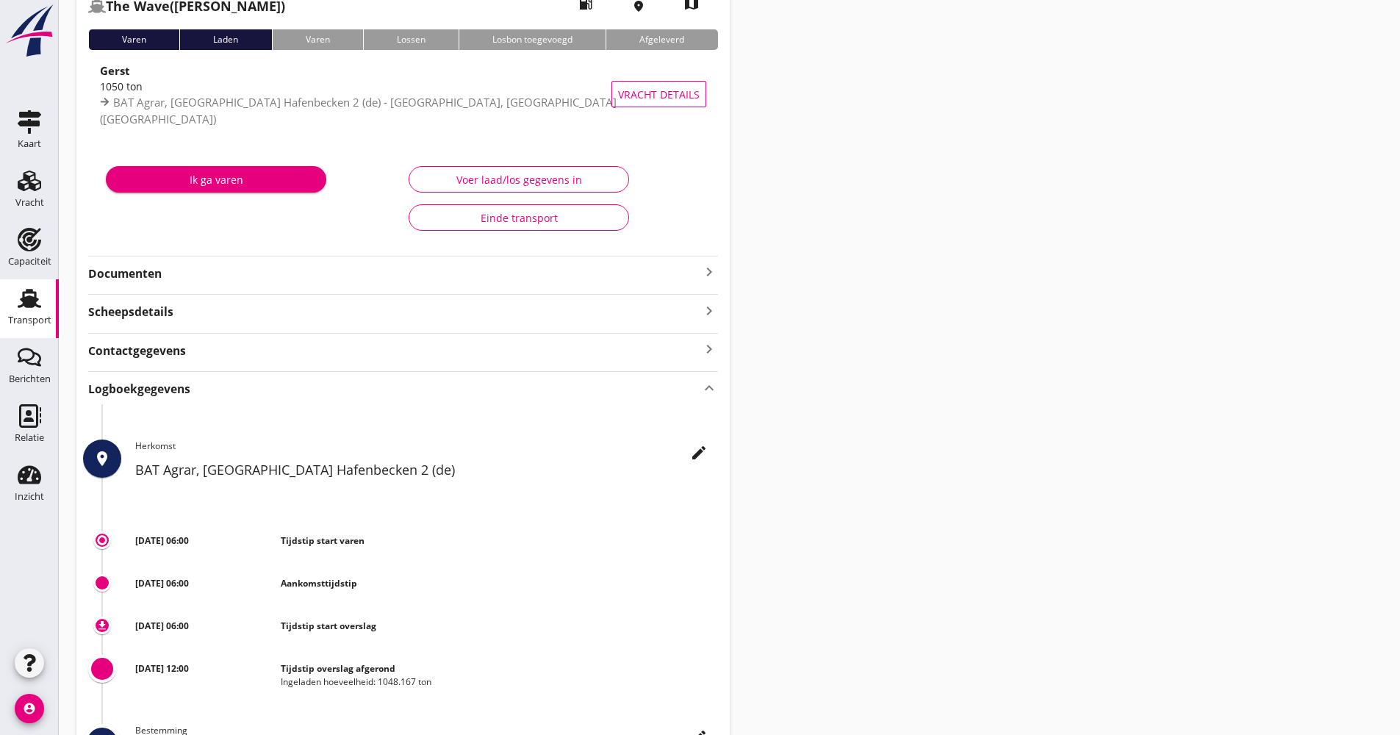
click at [52, 327] on link "Transport Transport" at bounding box center [29, 308] width 59 height 59
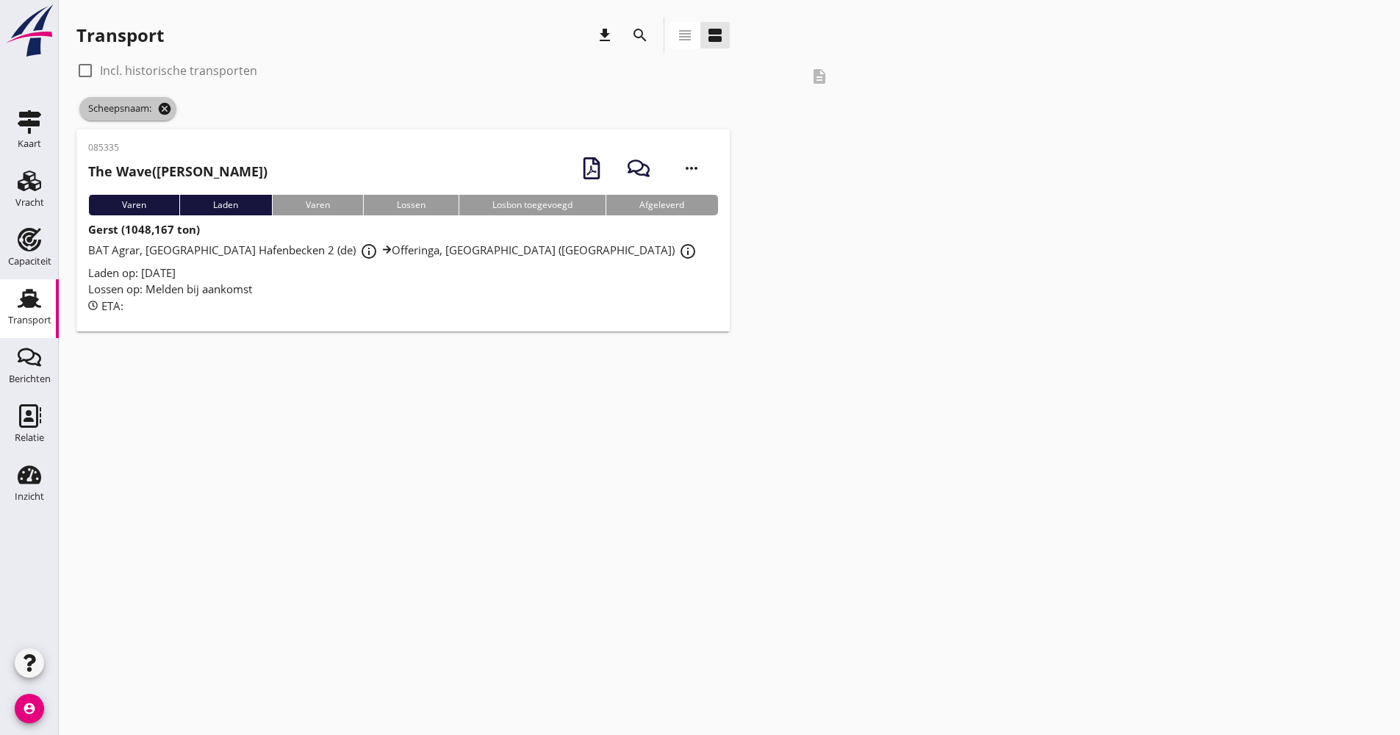
click at [164, 107] on icon "cancel" at bounding box center [164, 108] width 15 height 15
